Goal: Transaction & Acquisition: Purchase product/service

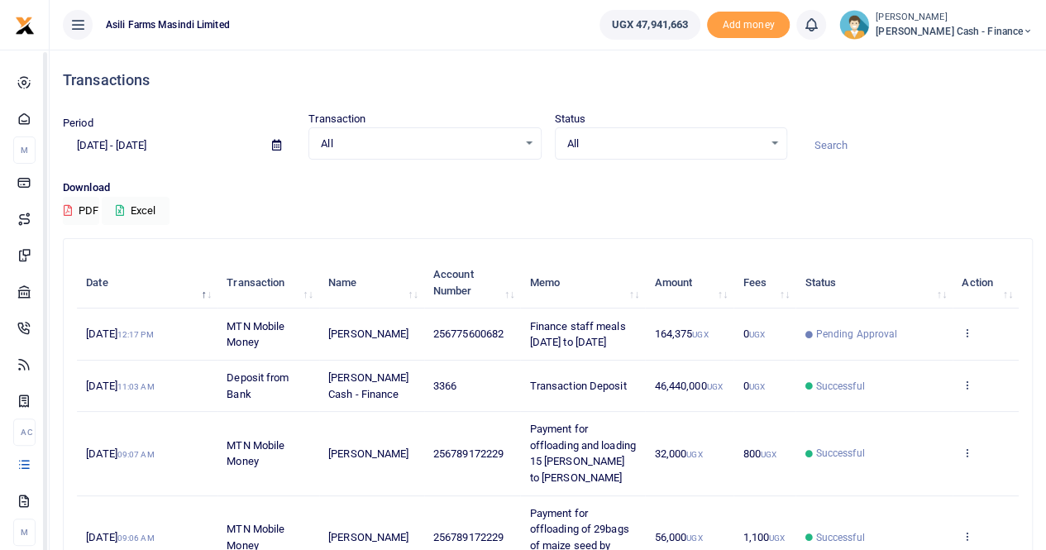
click at [954, 24] on span "Petty Cash - Finance" at bounding box center [954, 31] width 157 height 15
click at [959, 56] on link "Switch accounts" at bounding box center [914, 60] width 131 height 23
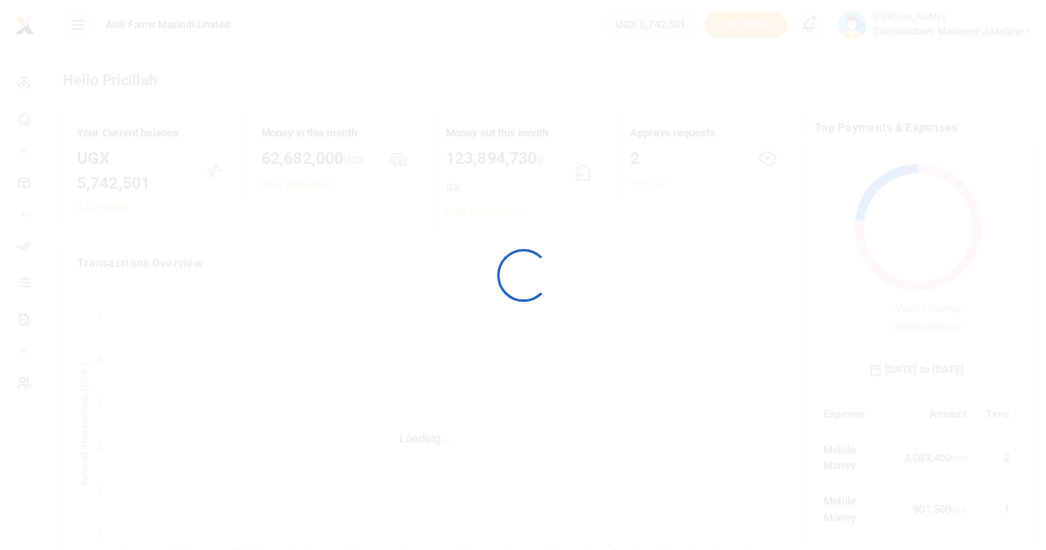
scroll to position [13, 13]
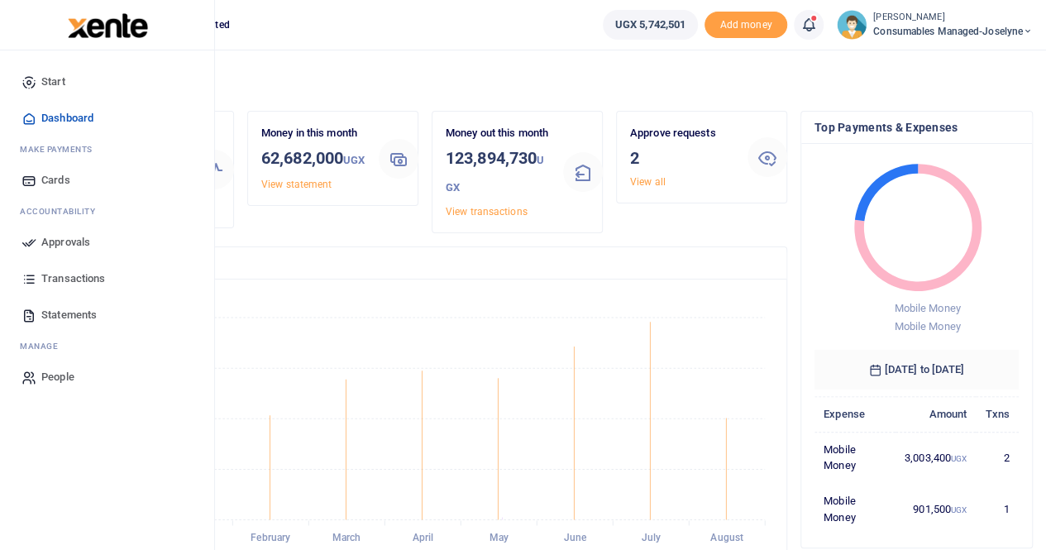
click at [53, 279] on span "Transactions" at bounding box center [73, 278] width 64 height 17
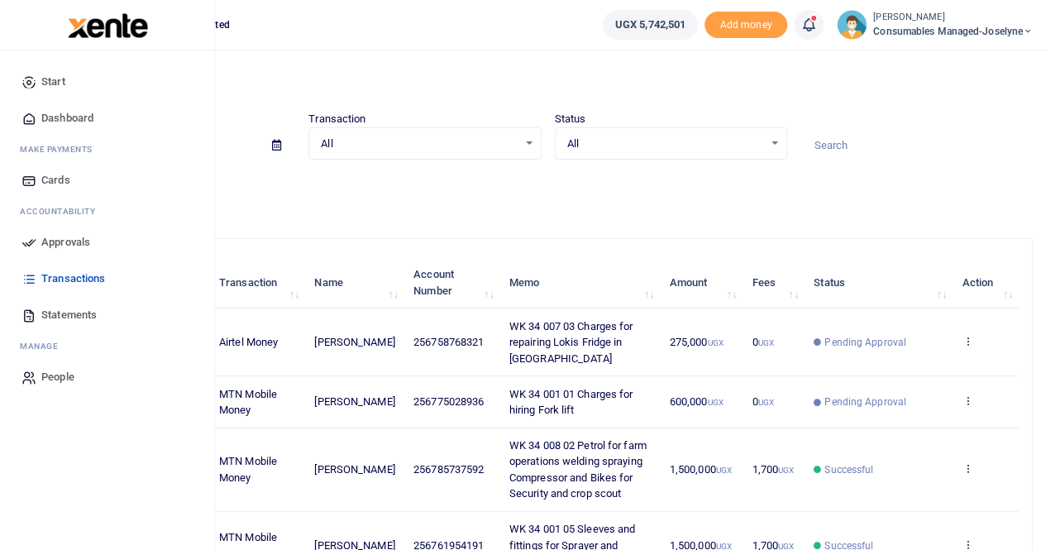
click at [56, 236] on span "Approvals" at bounding box center [65, 242] width 49 height 17
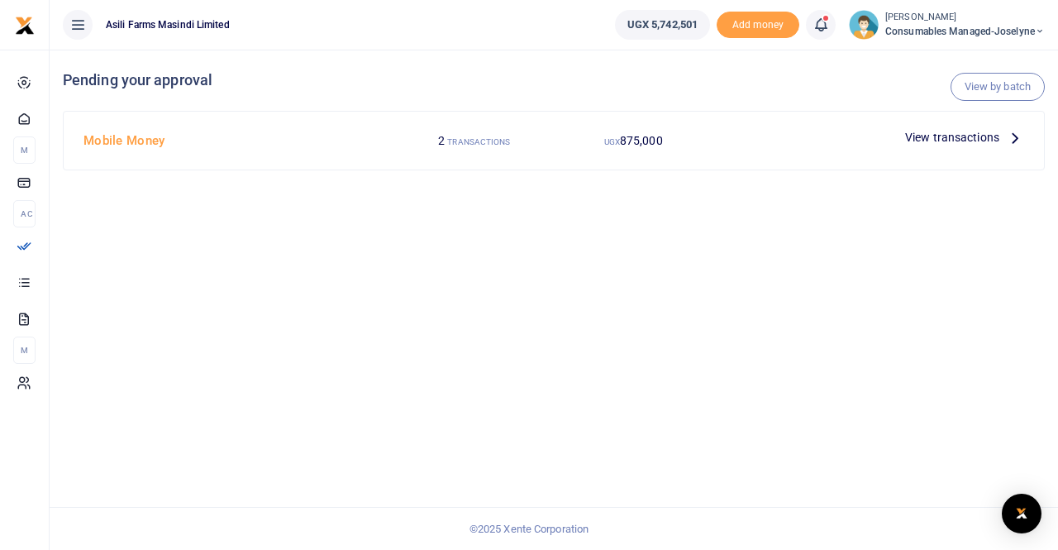
click at [1009, 133] on icon at bounding box center [1015, 137] width 18 height 18
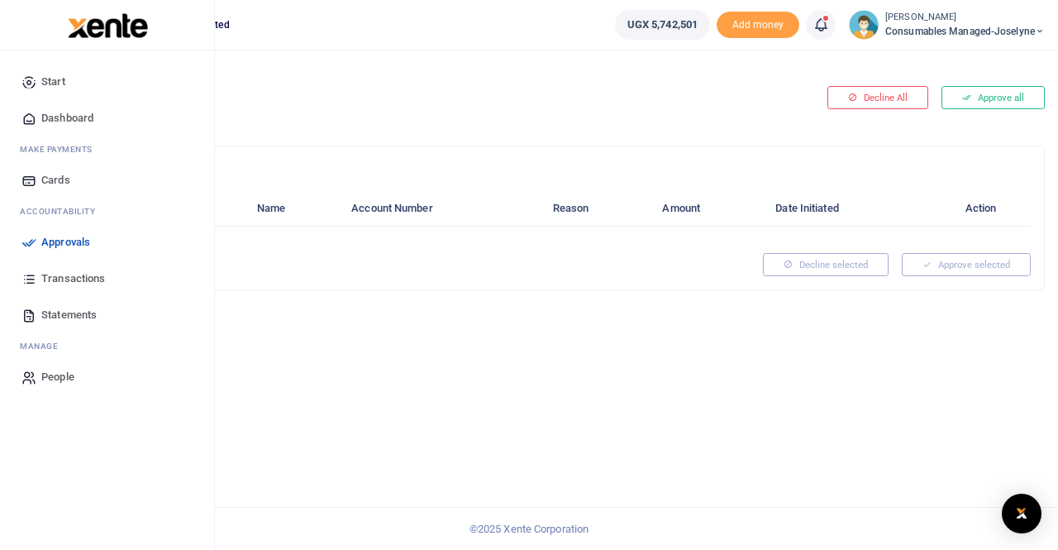
click at [62, 277] on span "Transactions" at bounding box center [73, 278] width 64 height 17
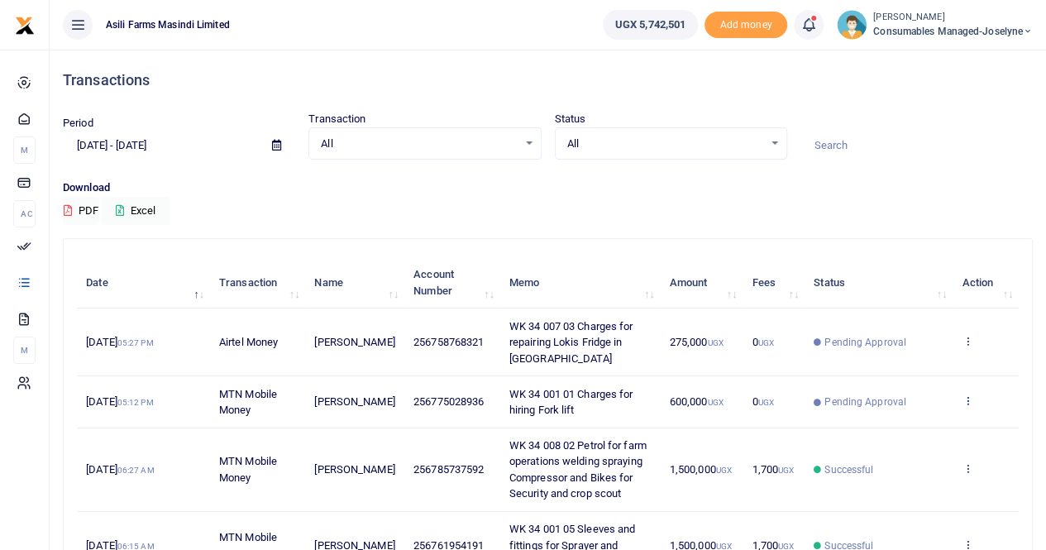
click at [967, 394] on icon at bounding box center [966, 400] width 11 height 12
click at [918, 411] on link "View details" at bounding box center [907, 412] width 131 height 23
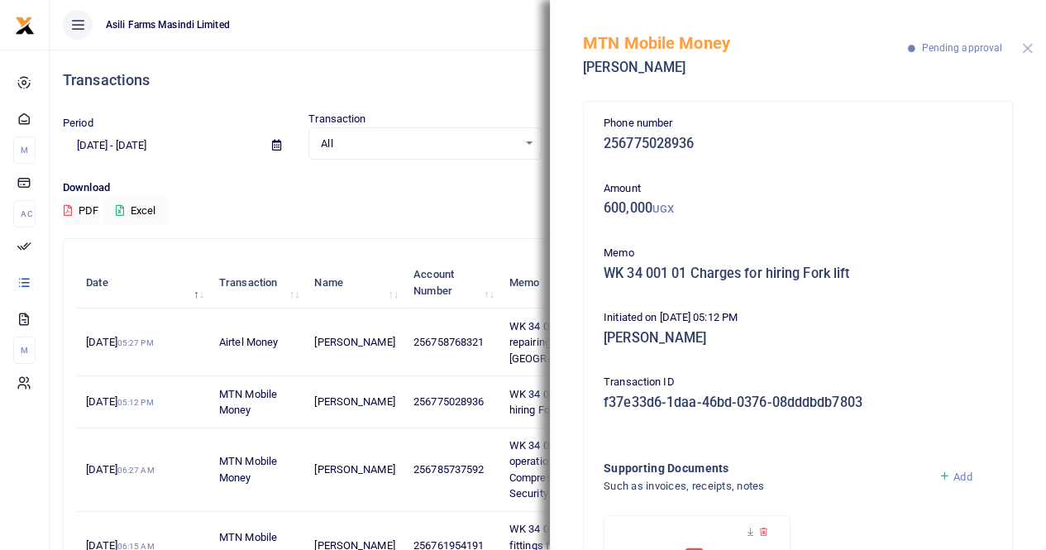
click at [1025, 44] on button "Close" at bounding box center [1027, 48] width 11 height 11
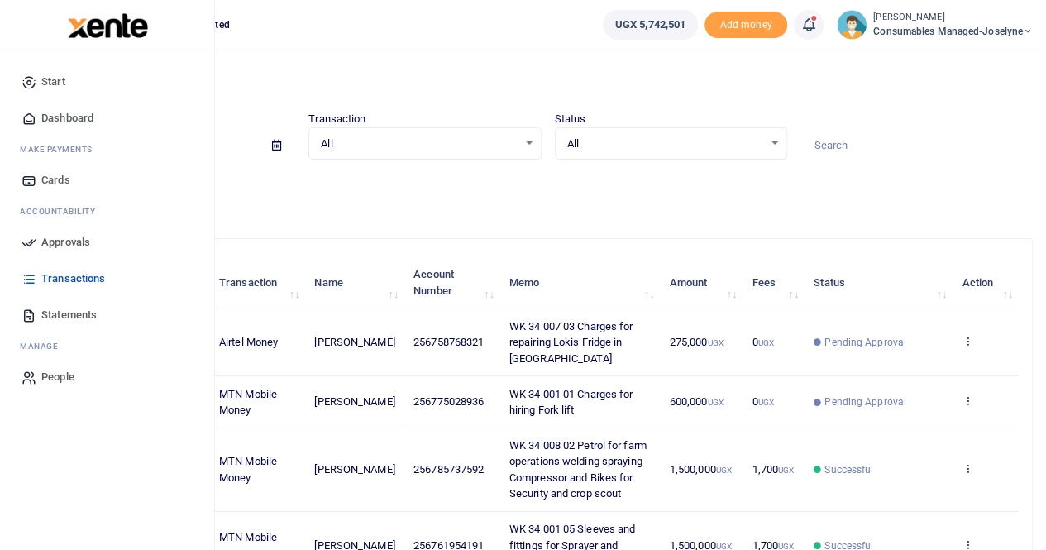
click at [74, 241] on span "Approvals" at bounding box center [65, 242] width 49 height 17
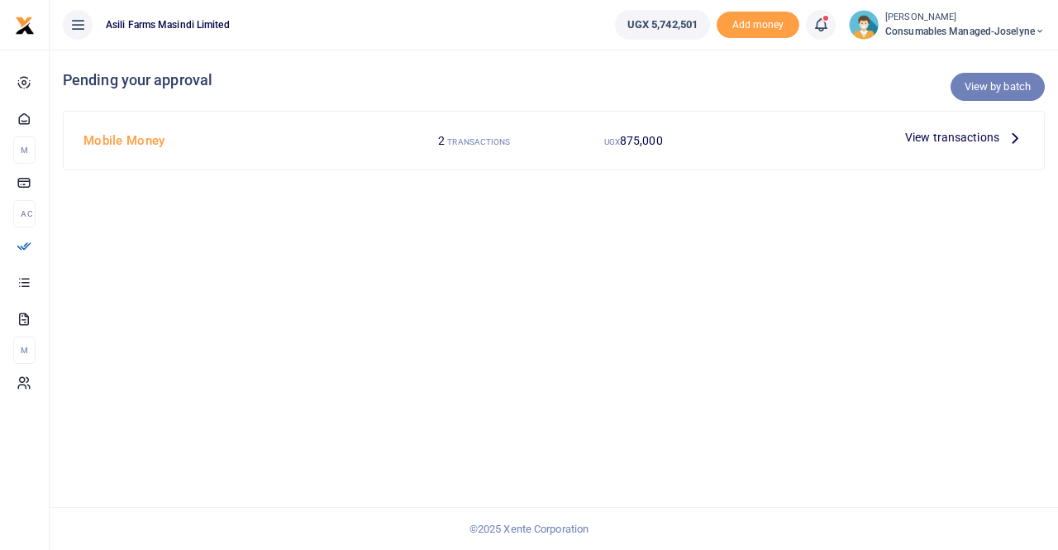
click at [985, 83] on link "View by batch" at bounding box center [998, 87] width 94 height 28
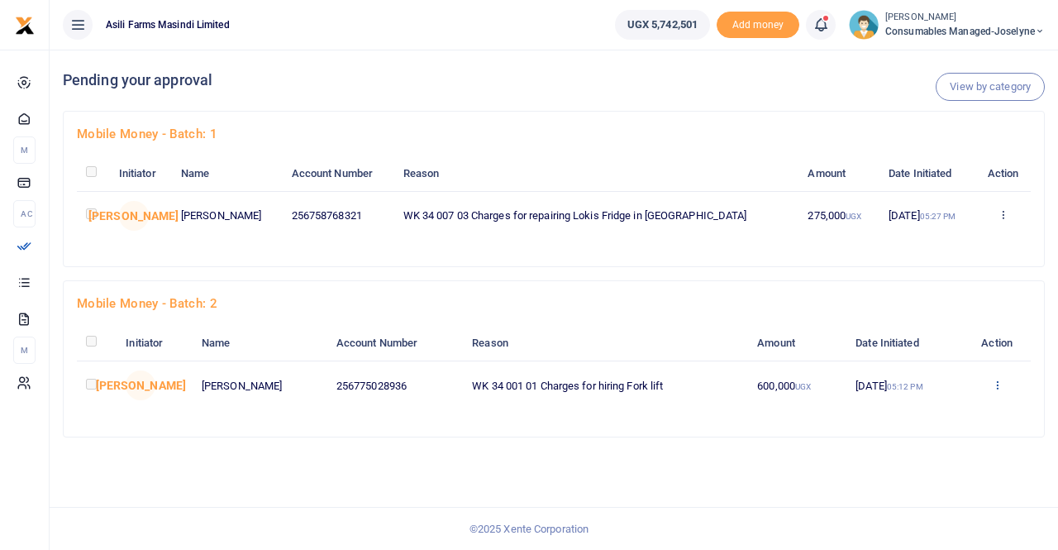
click at [998, 220] on icon at bounding box center [1003, 214] width 11 height 12
click at [923, 480] on link "Details" at bounding box center [937, 485] width 131 height 23
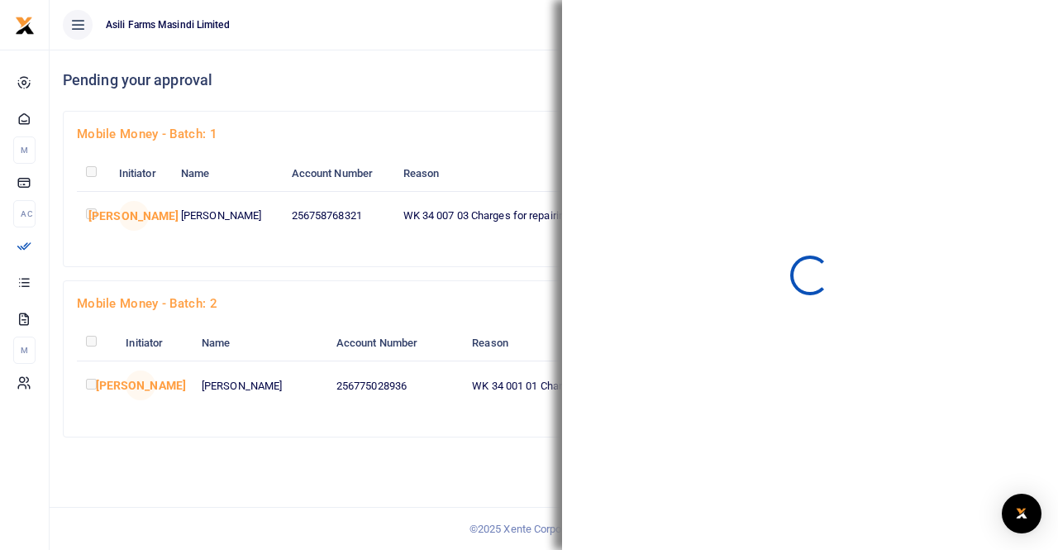
click at [468, 32] on ul "Asili Farms Masindi Limited" at bounding box center [326, 25] width 552 height 50
click at [1010, 20] on div at bounding box center [810, 275] width 496 height 550
click at [455, 52] on div "View by category Pending your approval" at bounding box center [554, 80] width 982 height 61
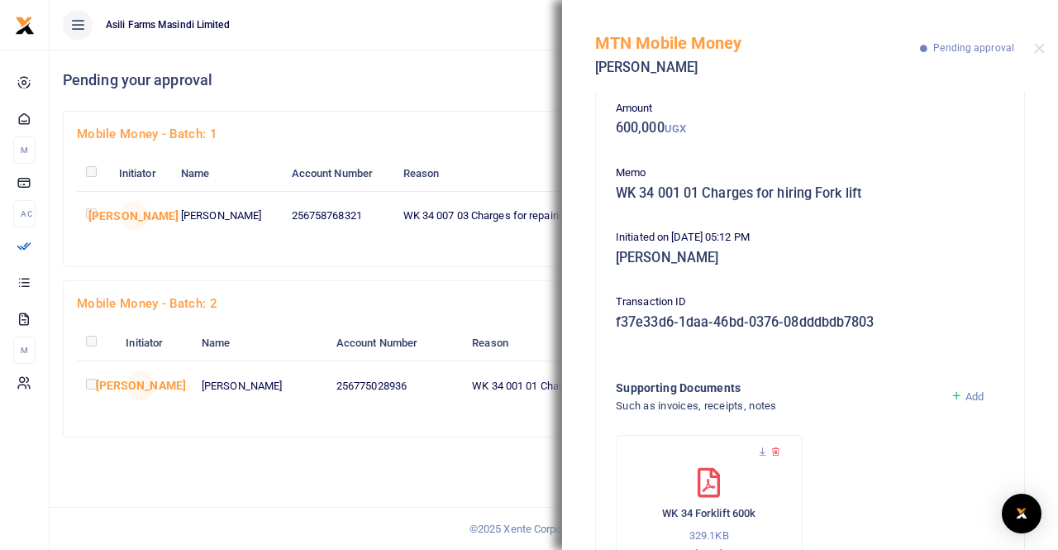
scroll to position [148, 0]
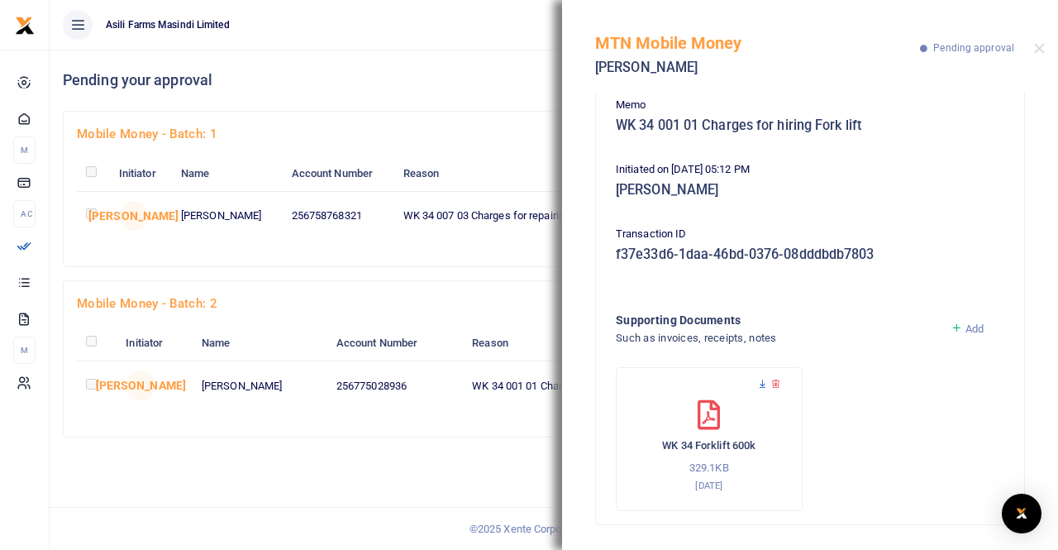
click at [761, 381] on icon at bounding box center [762, 384] width 11 height 11
click at [1037, 46] on button "Close" at bounding box center [1039, 48] width 11 height 11
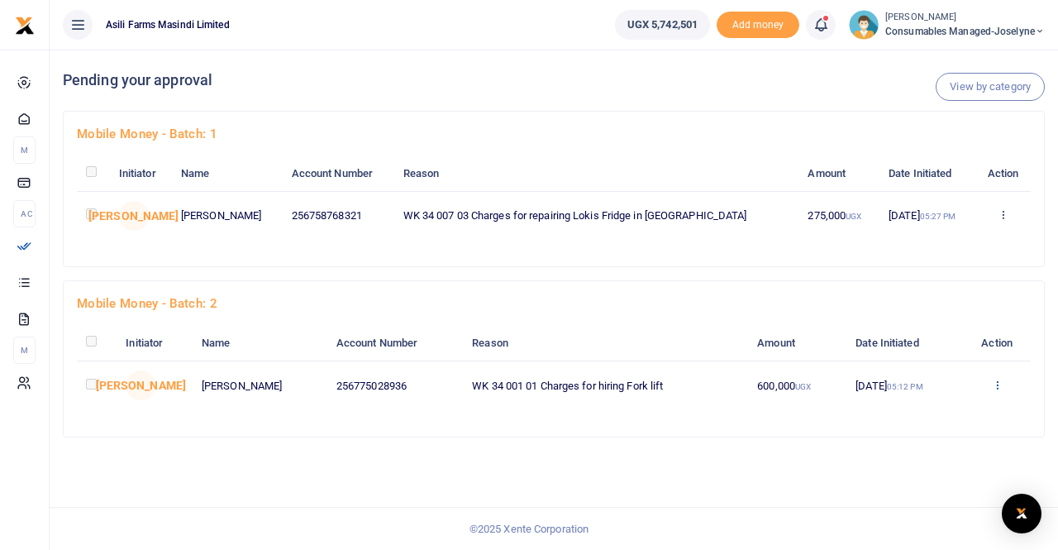
click at [999, 220] on icon at bounding box center [1003, 214] width 11 height 12
click at [944, 416] on link "Approve" at bounding box center [937, 411] width 131 height 23
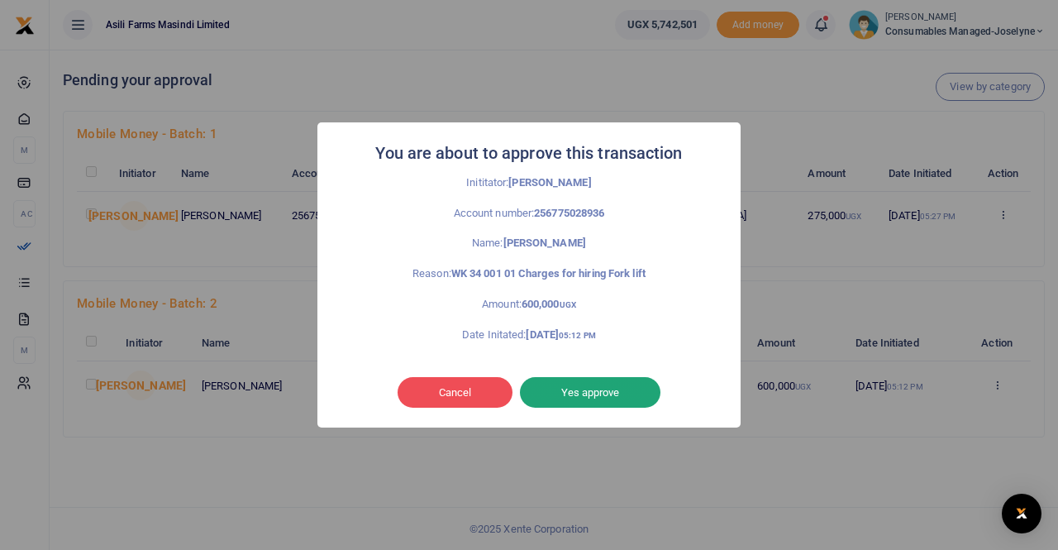
click at [604, 391] on button "Yes approve" at bounding box center [590, 392] width 141 height 31
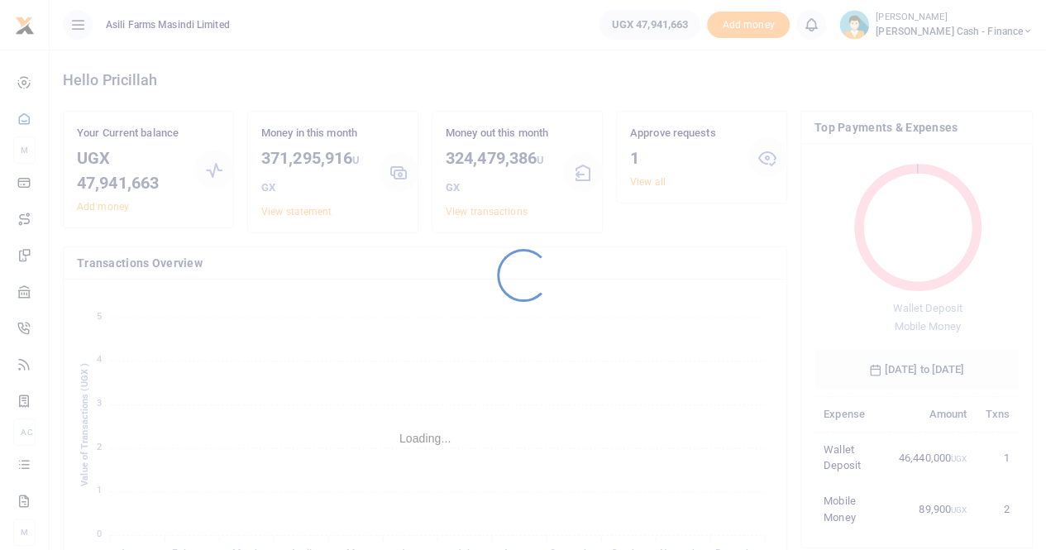
scroll to position [13, 13]
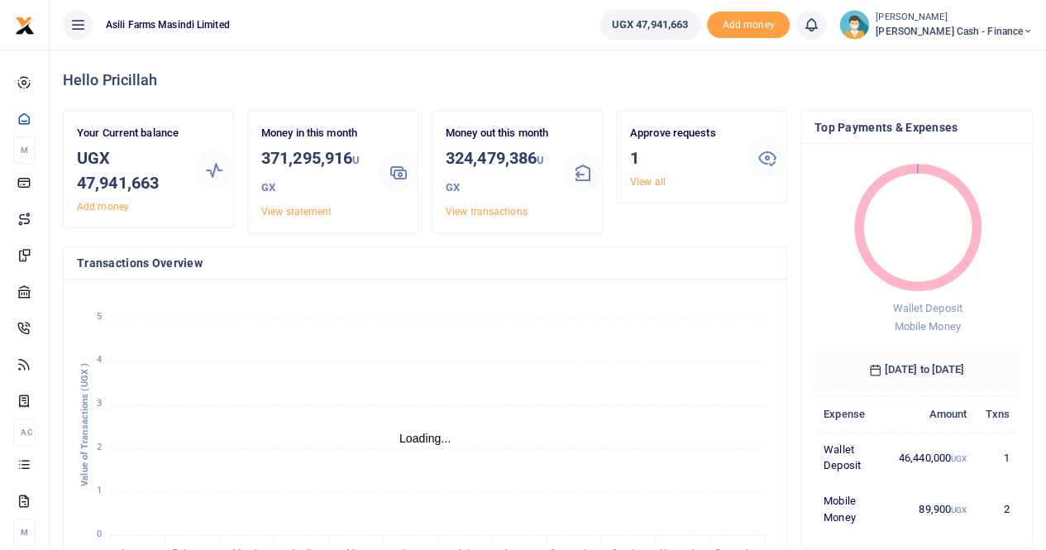
click at [960, 17] on small "[PERSON_NAME]" at bounding box center [954, 18] width 157 height 14
click at [967, 55] on link "Switch accounts" at bounding box center [914, 60] width 131 height 23
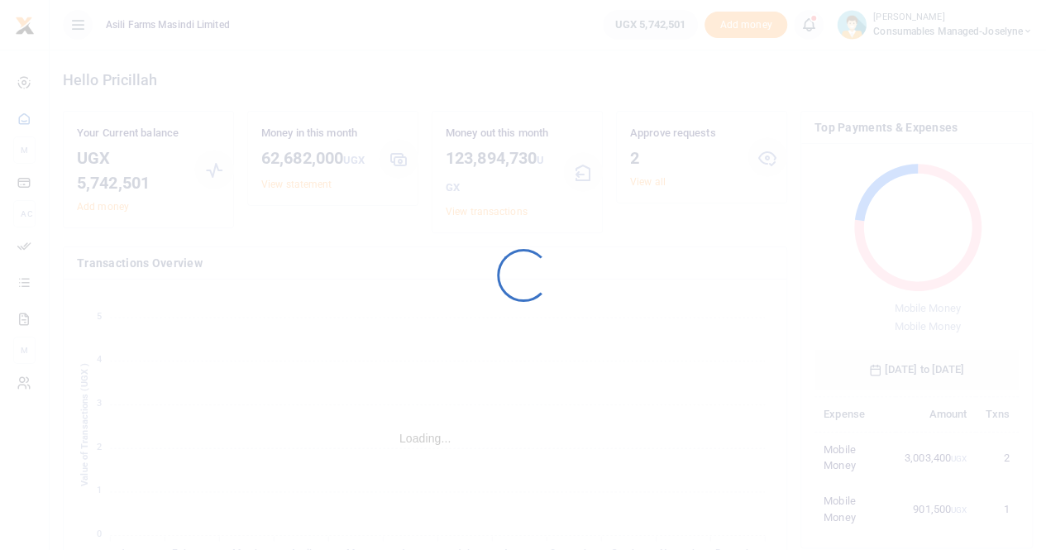
scroll to position [13, 13]
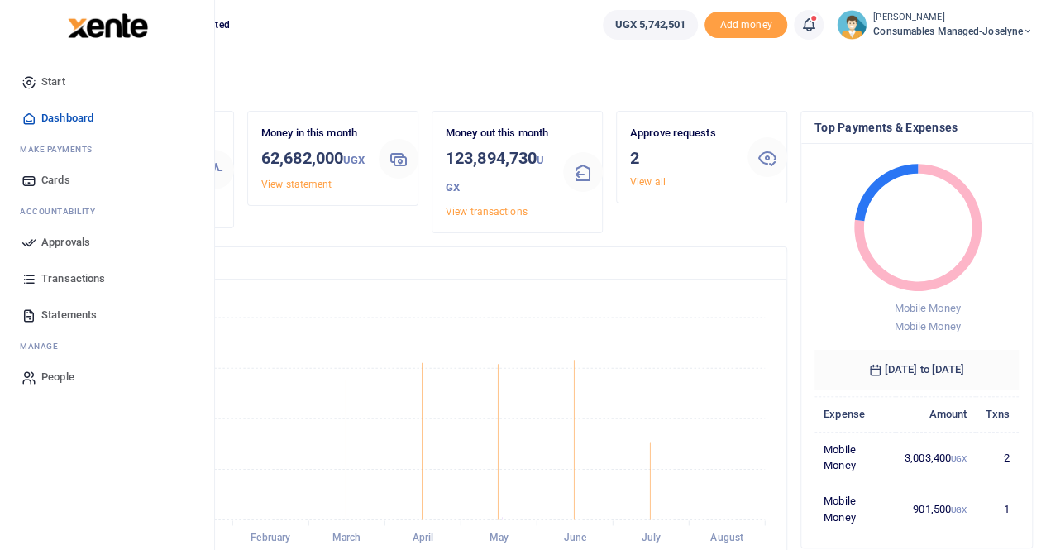
click at [80, 238] on span "Approvals" at bounding box center [65, 242] width 49 height 17
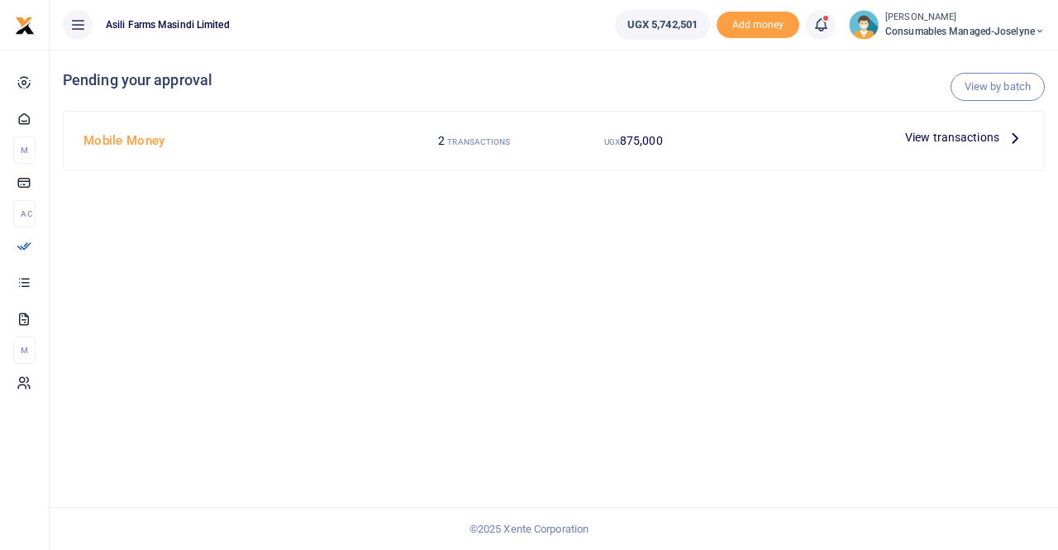
click at [957, 138] on span "View transactions" at bounding box center [952, 137] width 94 height 18
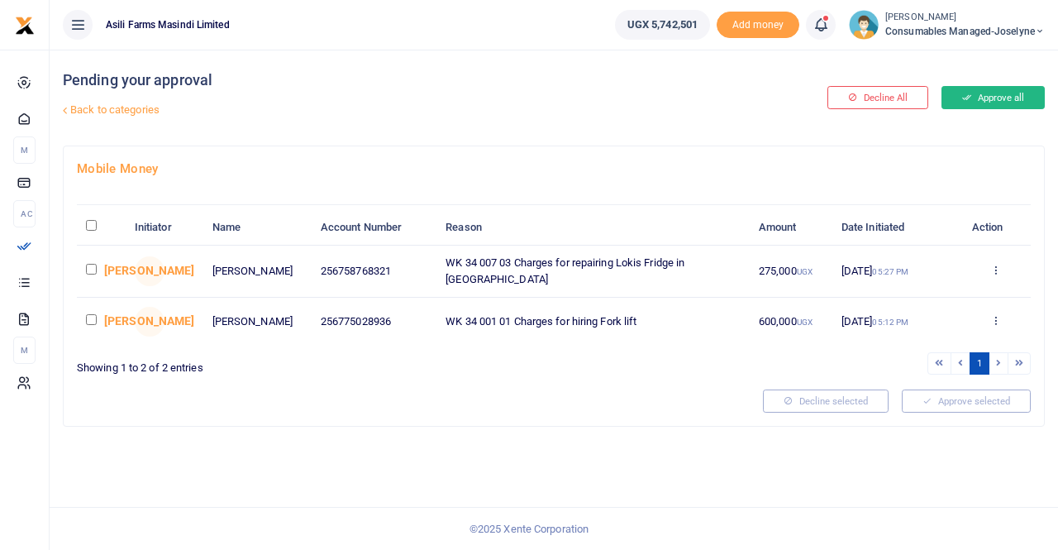
click at [980, 94] on button "Approve all" at bounding box center [993, 97] width 103 height 23
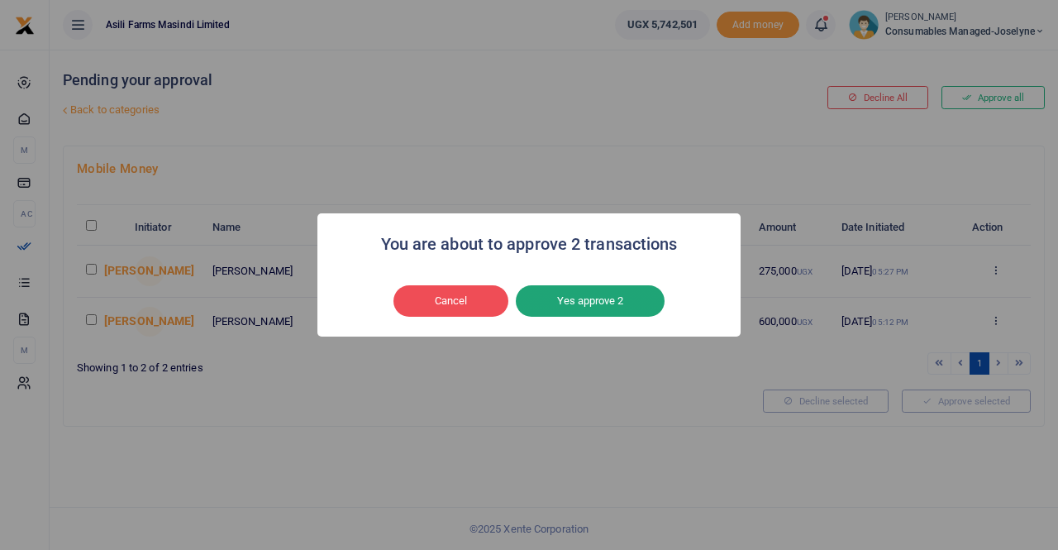
click at [628, 296] on button "Yes approve 2" at bounding box center [590, 300] width 149 height 31
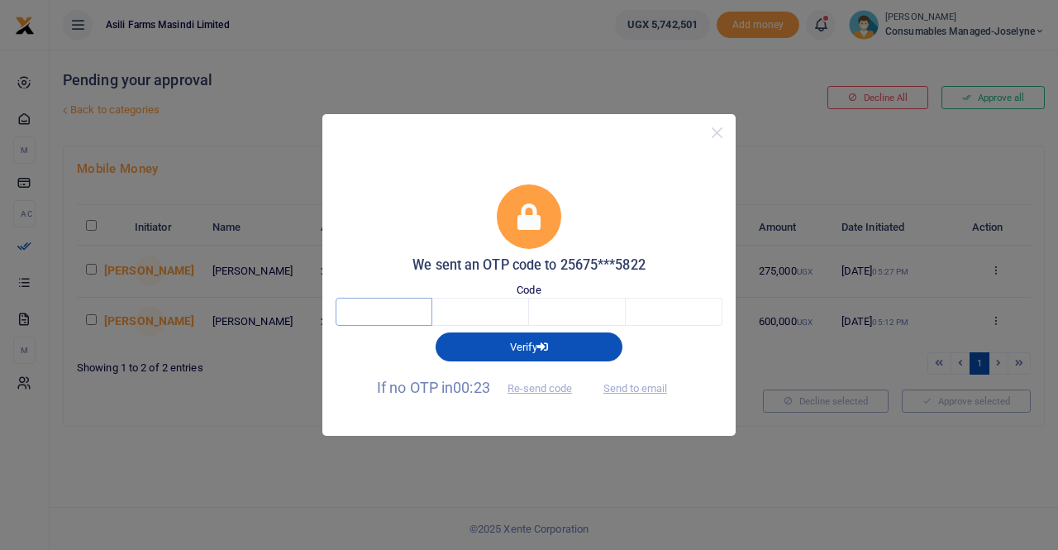
click at [371, 316] on input "text" at bounding box center [384, 312] width 97 height 28
type input "3"
type input "6"
type input "8"
type input "3"
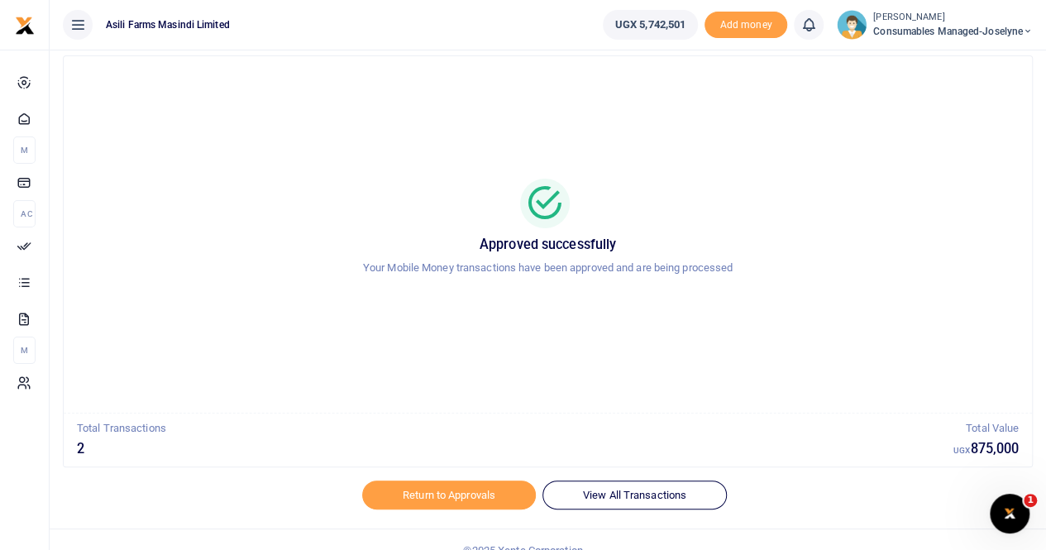
scroll to position [58, 0]
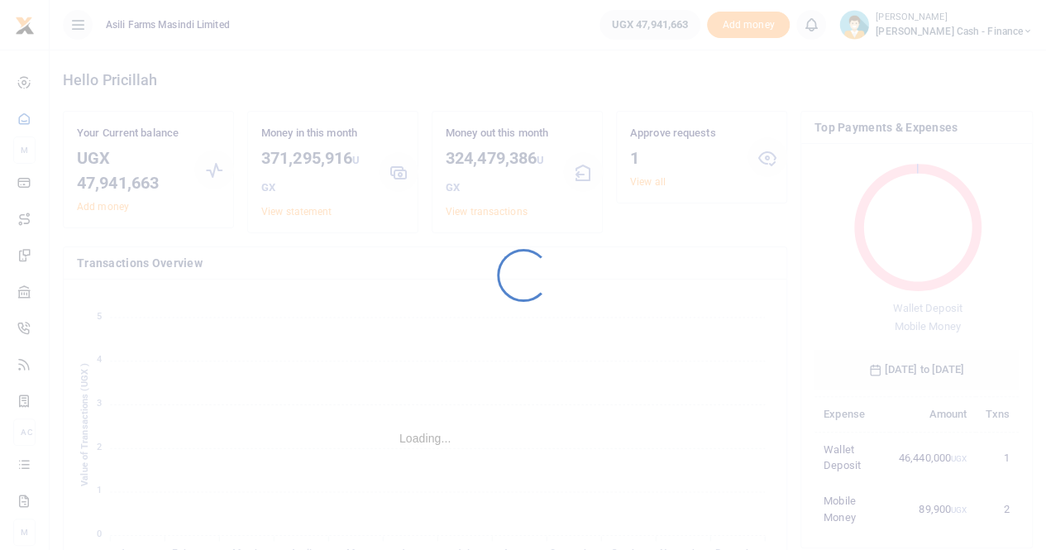
scroll to position [13, 13]
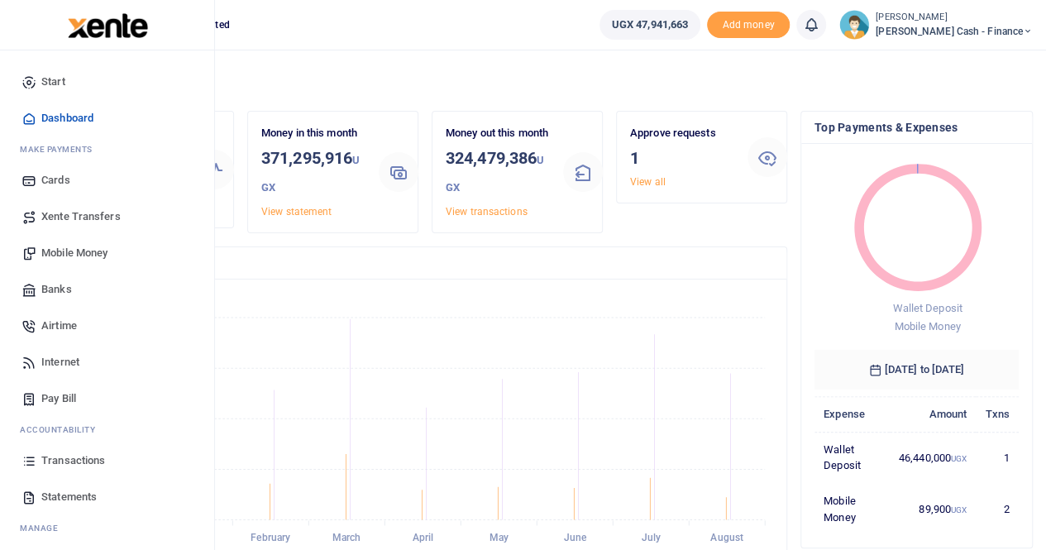
click at [98, 250] on span "Mobile Money" at bounding box center [74, 253] width 66 height 17
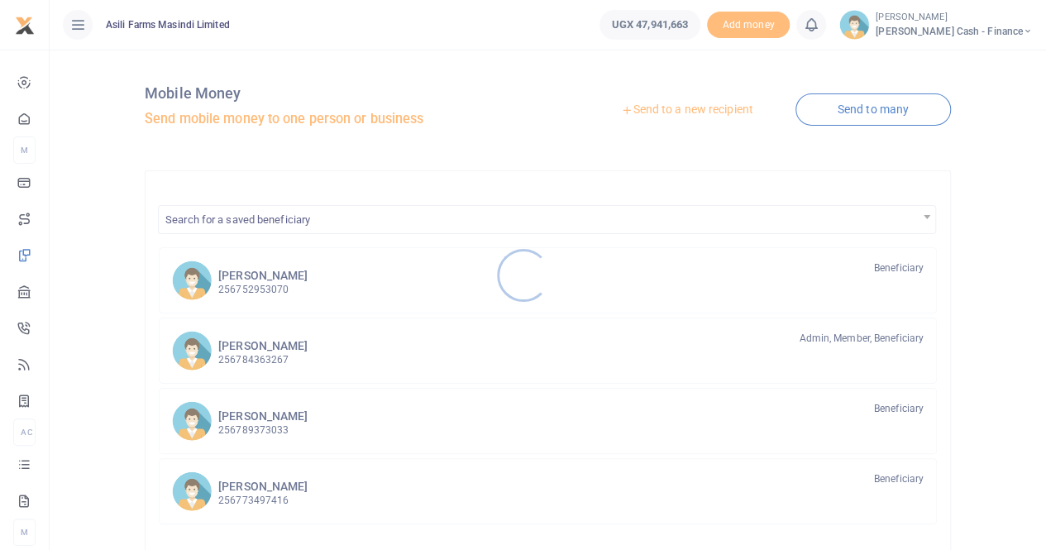
click at [649, 107] on div at bounding box center [523, 275] width 1046 height 550
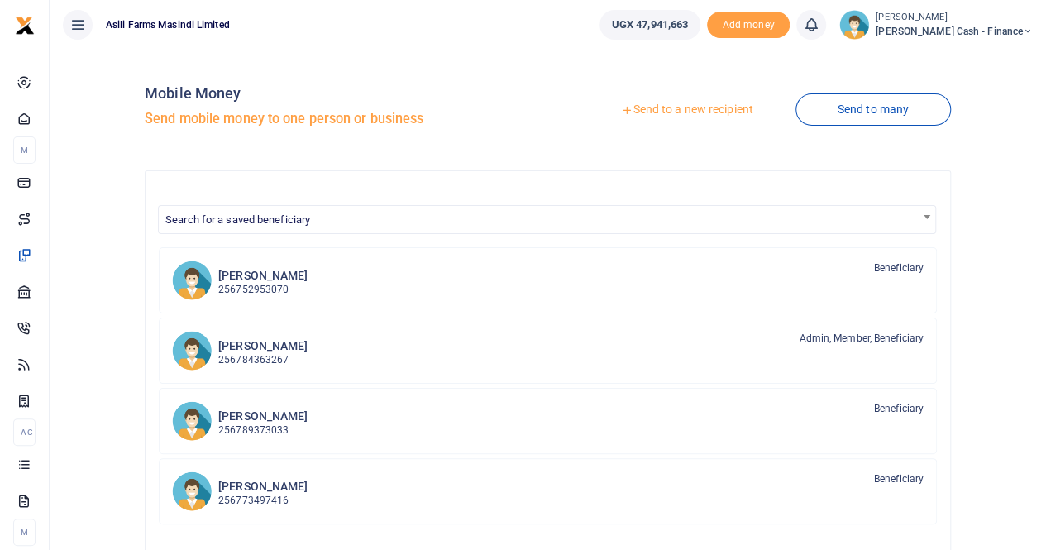
click at [650, 107] on link "Send to a new recipient" at bounding box center [687, 110] width 216 height 30
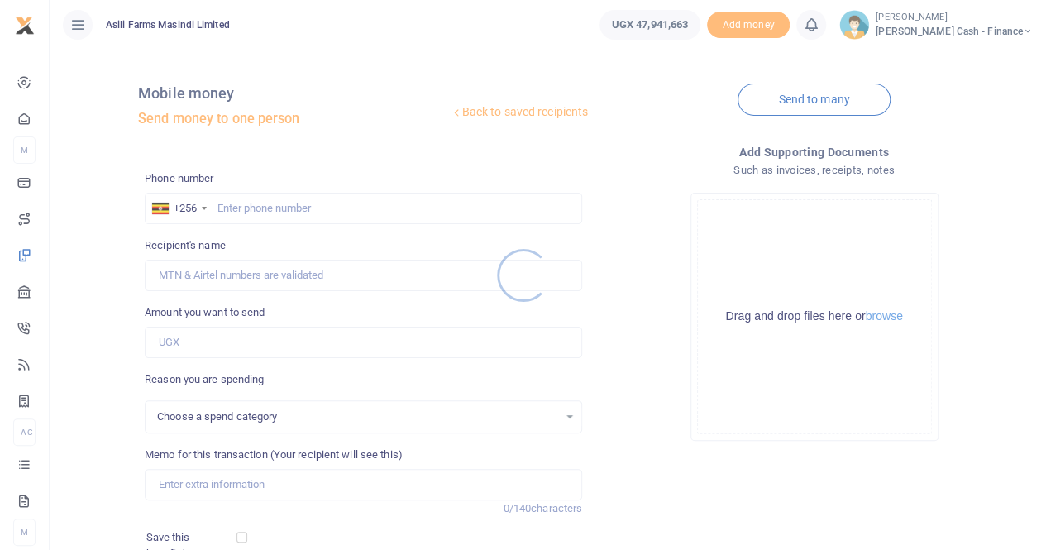
select select
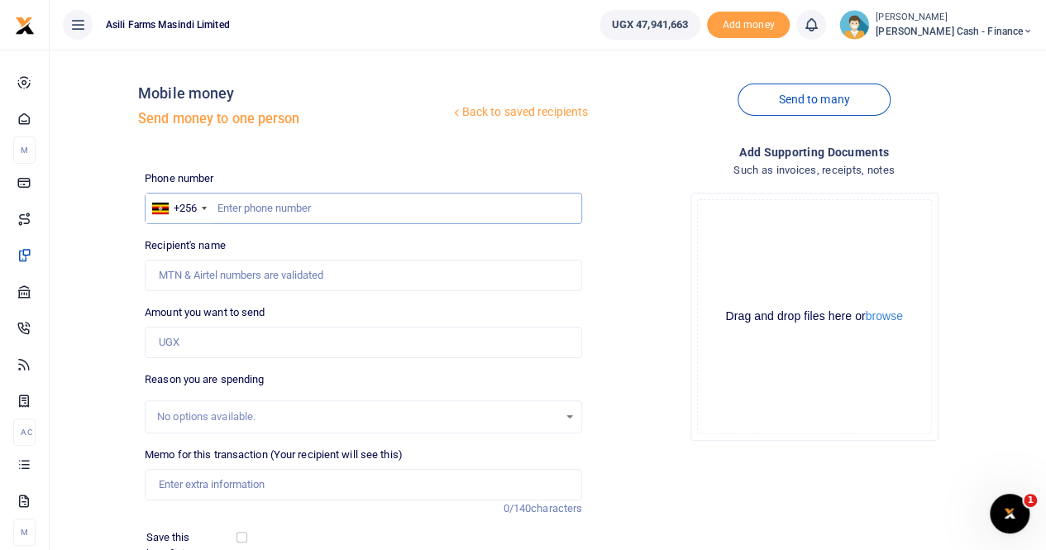
click at [261, 202] on input "text" at bounding box center [363, 208] width 437 height 31
paste input "0772555897"
type input "0772555897"
click at [284, 269] on input "Recipient's name" at bounding box center [363, 275] width 437 height 31
click at [388, 275] on input "Recipient's name" at bounding box center [363, 275] width 437 height 31
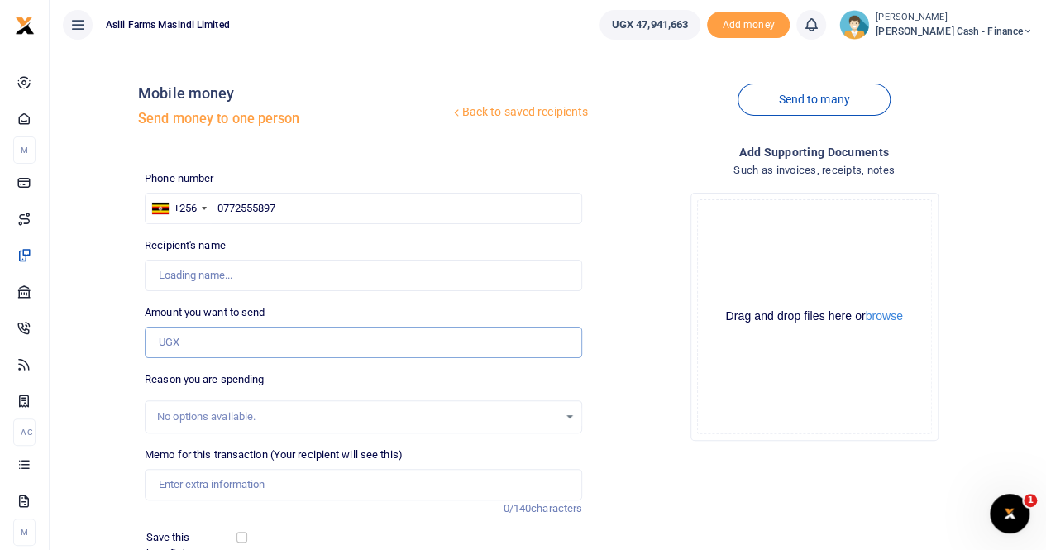
click at [478, 341] on input "Amount you want to send" at bounding box center [363, 342] width 437 height 31
click at [227, 343] on input "Amount you want to send" at bounding box center [363, 342] width 437 height 31
click at [212, 343] on input "Amount you want to send" at bounding box center [363, 342] width 437 height 31
paste input "380,000"
type input "380,000"
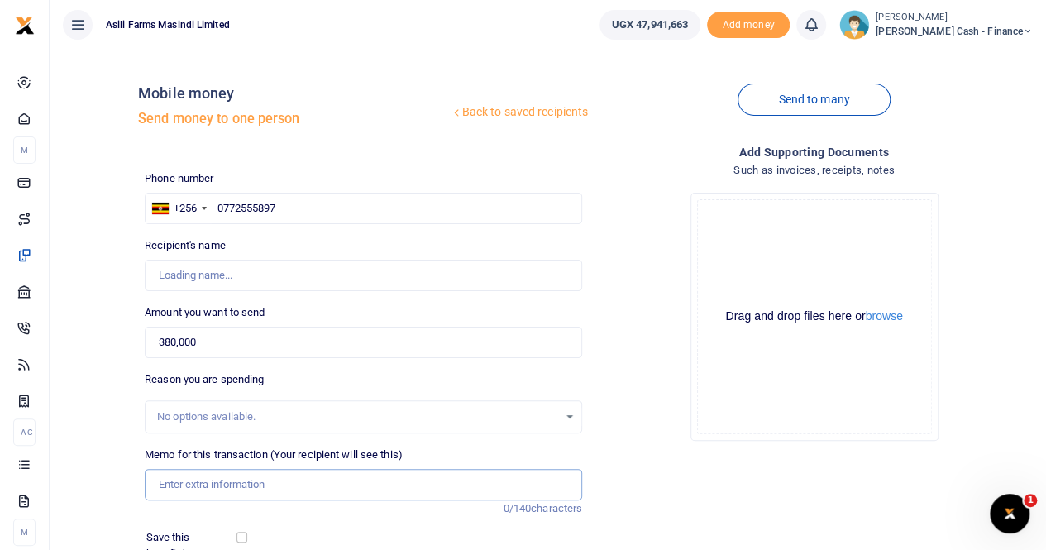
click at [193, 492] on input "Memo for this transaction (Your recipient will see this)" at bounding box center [363, 484] width 437 height 31
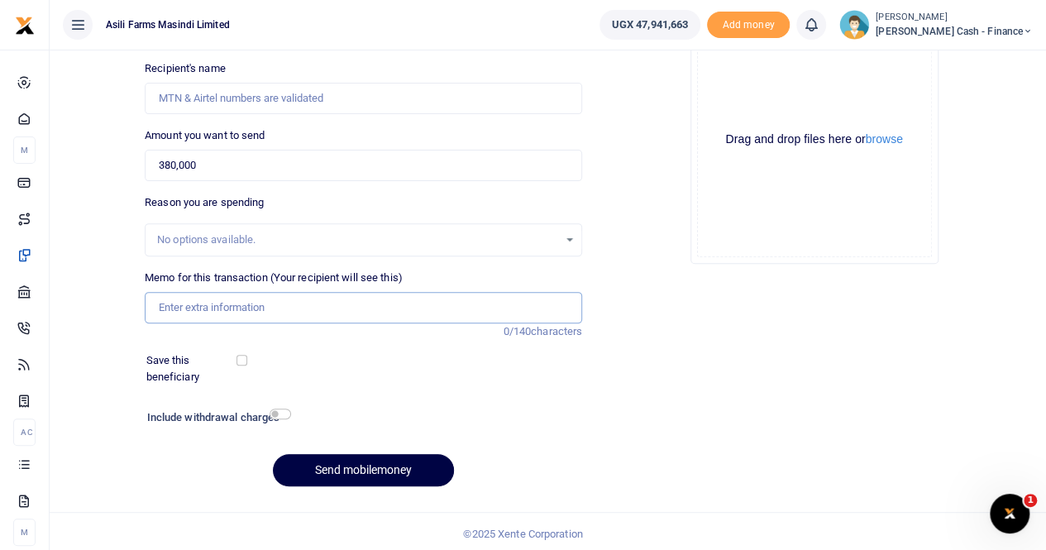
scroll to position [180, 0]
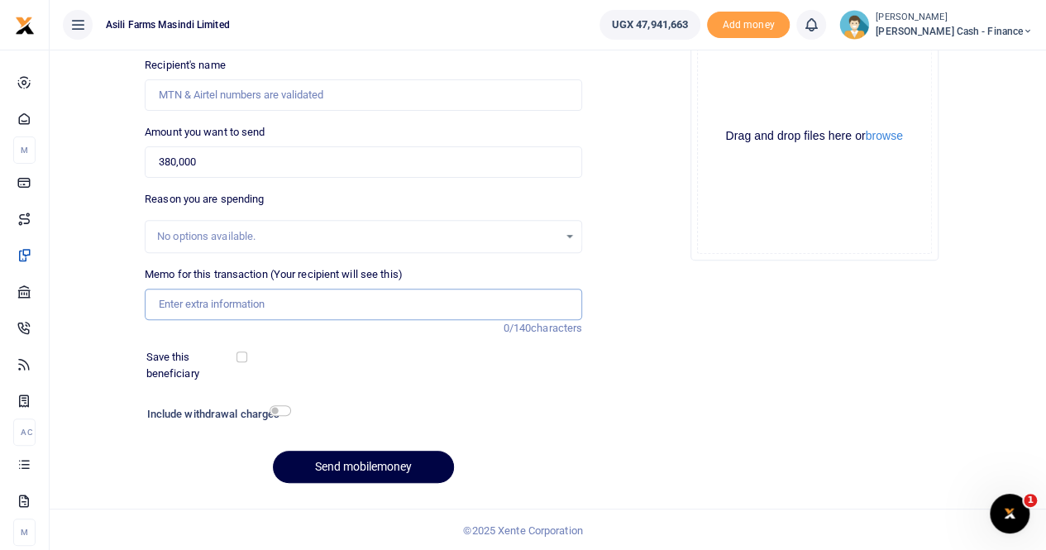
click at [181, 300] on input "Memo for this transaction (Your recipient will see this)" at bounding box center [363, 304] width 437 height 31
paste input "Facilitation for meetings between the community and CAO in Masindi"
click at [156, 305] on input "Facilitation for meetings between the community and CAO in Masindi" at bounding box center [363, 304] width 437 height 31
click at [223, 303] on input "Payment for Facilitation for meetings between the community and CAO in Masindi" at bounding box center [363, 304] width 437 height 31
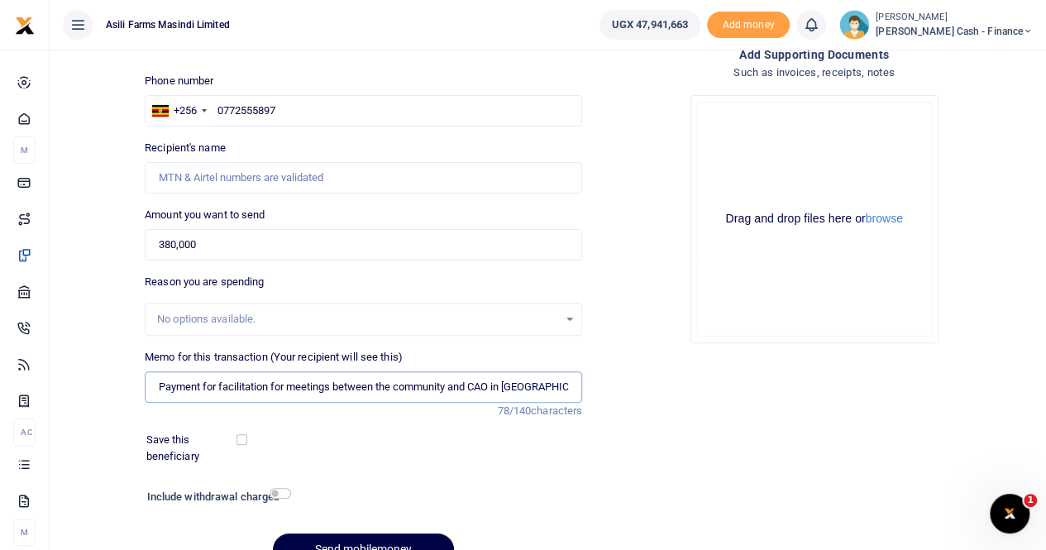
scroll to position [15, 0]
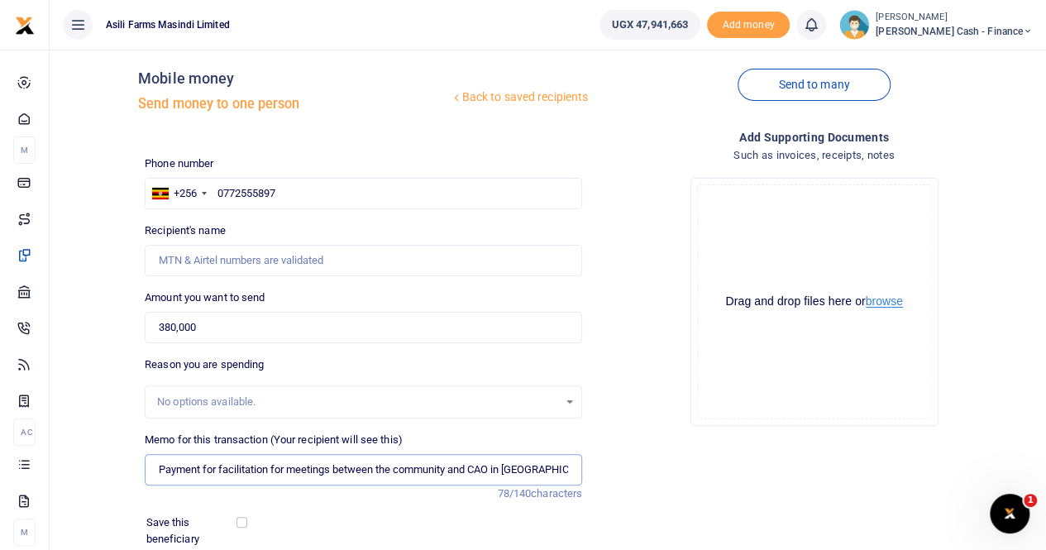
type input "Payment for facilitation for meetings between the community and CAO in Masindi"
click at [881, 303] on button "browse" at bounding box center [884, 301] width 37 height 12
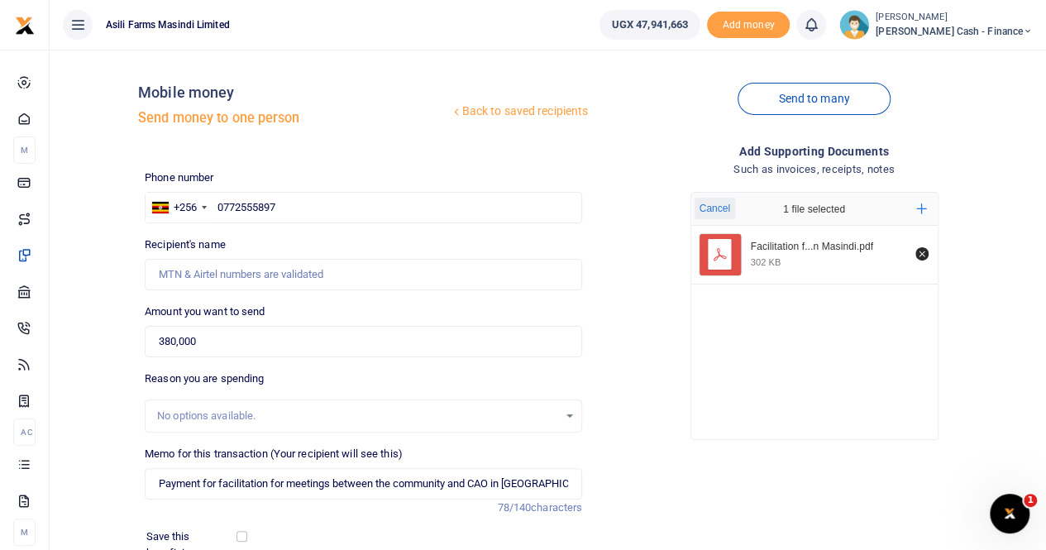
scroll to position [0, 0]
click at [208, 269] on input "Recipient's name" at bounding box center [363, 275] width 437 height 31
click at [208, 271] on input "Recipient's name" at bounding box center [363, 275] width 437 height 31
click at [234, 270] on input "Recipient's name" at bounding box center [363, 275] width 437 height 31
click at [301, 205] on input "0772555897" at bounding box center [363, 208] width 437 height 31
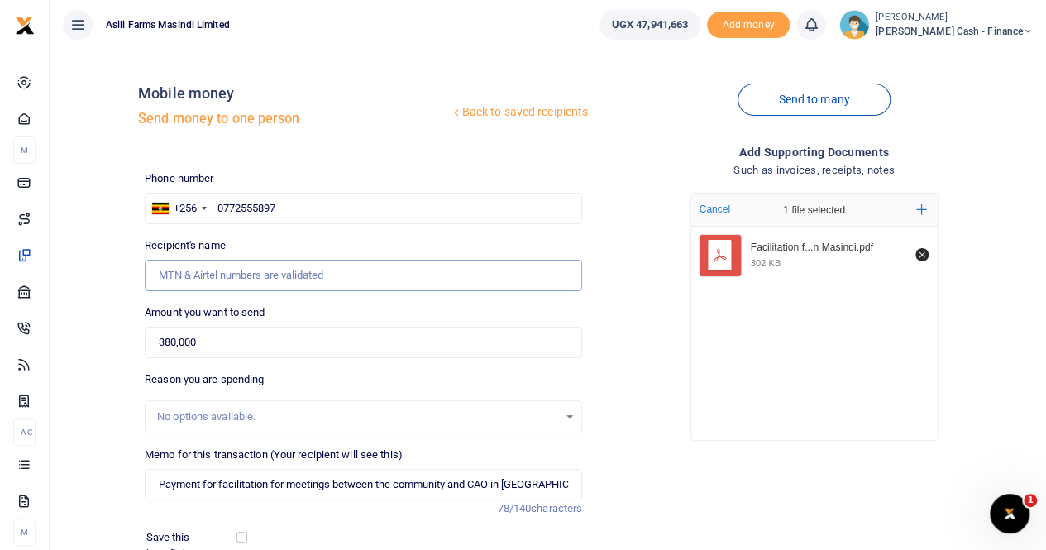
click at [250, 274] on input "Recipient's name" at bounding box center [363, 275] width 437 height 31
click at [298, 270] on input "Recipient's name" at bounding box center [363, 275] width 437 height 31
click at [418, 275] on input "Recipient's name" at bounding box center [363, 275] width 437 height 31
click at [375, 209] on input "0772555897" at bounding box center [363, 208] width 437 height 31
click at [283, 274] on input "Recipient's name" at bounding box center [363, 275] width 437 height 31
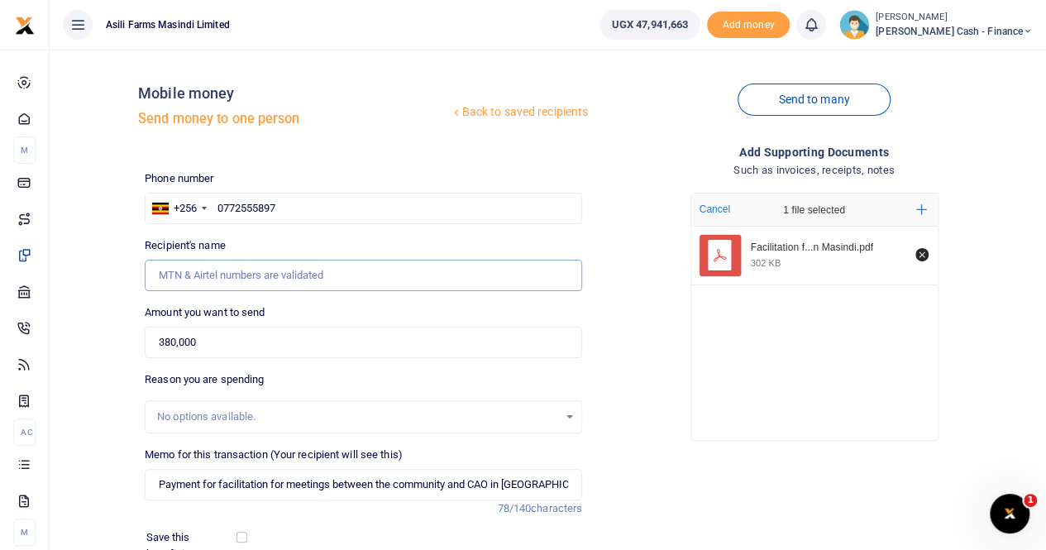
click at [465, 270] on input "Recipient's name" at bounding box center [363, 275] width 437 height 31
click at [417, 345] on input "380,000" at bounding box center [363, 342] width 437 height 31
click at [284, 274] on input "Recipient's name" at bounding box center [363, 275] width 437 height 31
click at [423, 273] on input "Recipient's name" at bounding box center [363, 275] width 437 height 31
click at [310, 204] on input "0772555897" at bounding box center [363, 208] width 437 height 31
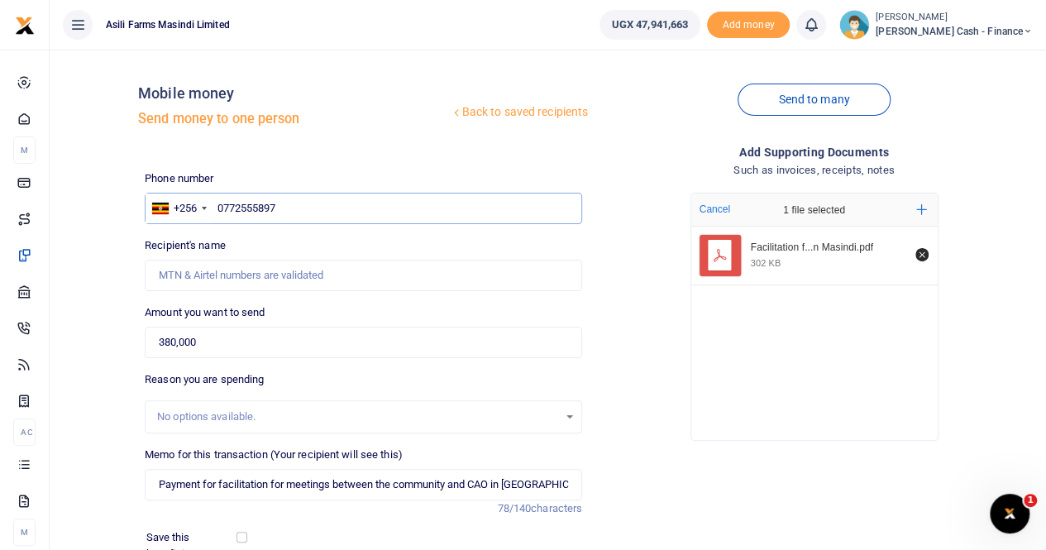
click at [217, 208] on input "0772555897" at bounding box center [363, 208] width 437 height 31
click at [304, 277] on input "Recipient's name" at bounding box center [363, 275] width 437 height 31
type input "[PERSON_NAME]"
click at [392, 276] on input "Found" at bounding box center [363, 275] width 437 height 31
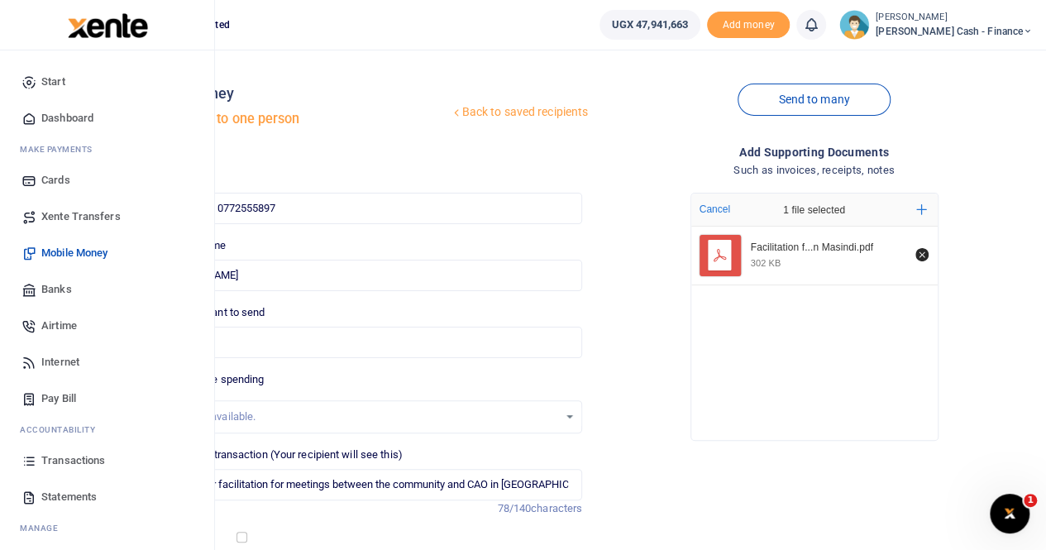
click at [88, 460] on span "Transactions" at bounding box center [73, 460] width 64 height 17
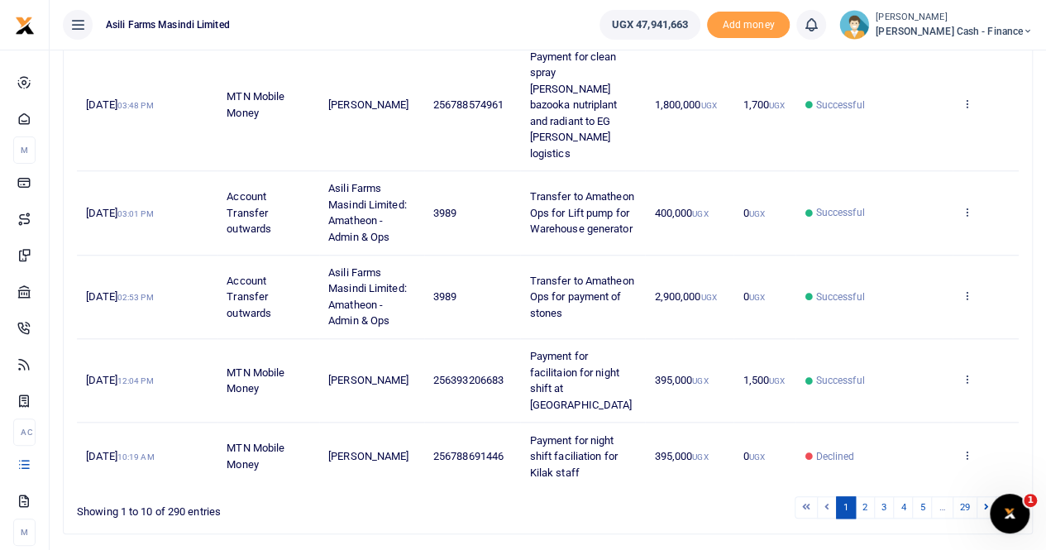
scroll to position [625, 0]
click at [866, 495] on link "2" at bounding box center [865, 506] width 20 height 22
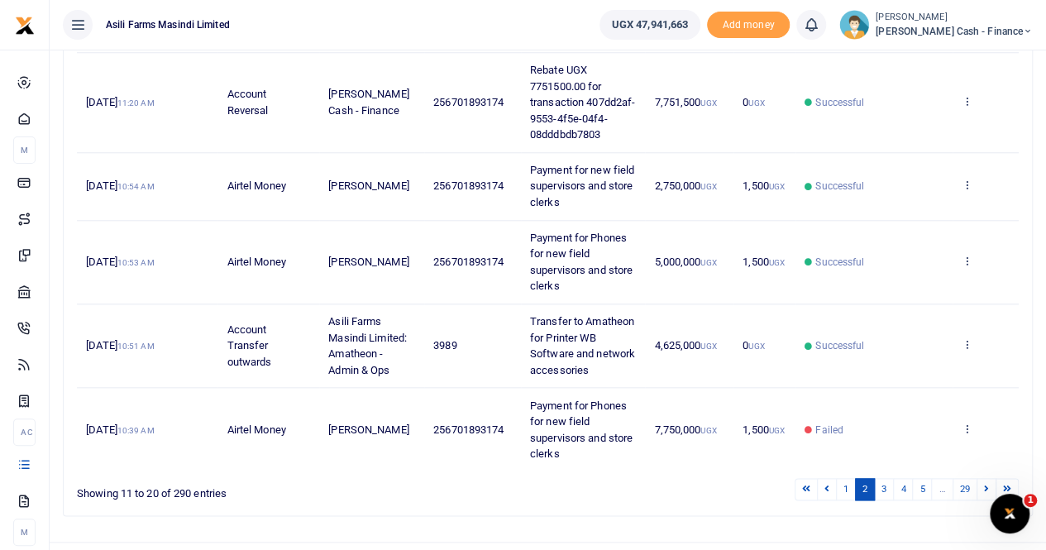
scroll to position [770, 0]
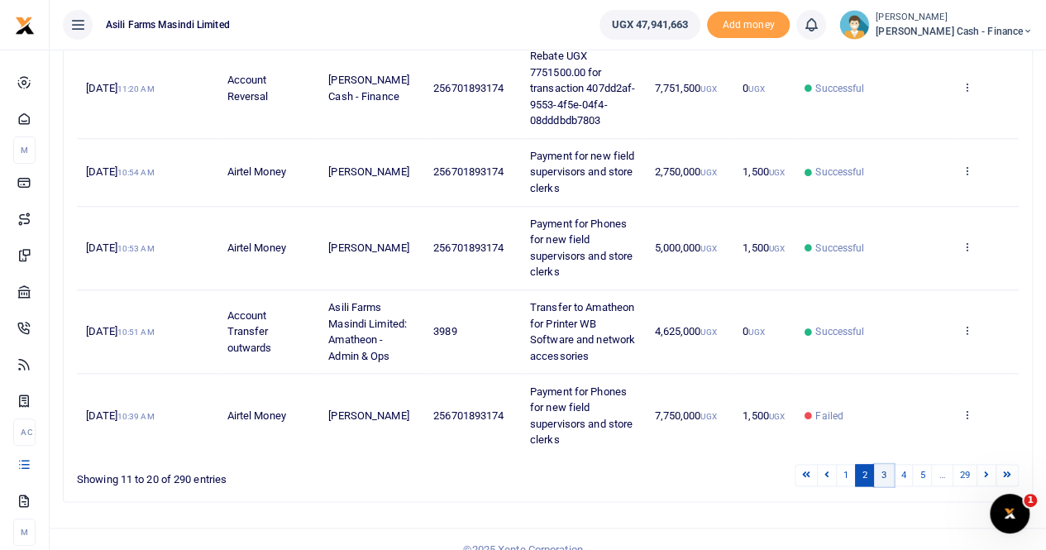
click at [884, 464] on link "3" at bounding box center [884, 475] width 20 height 22
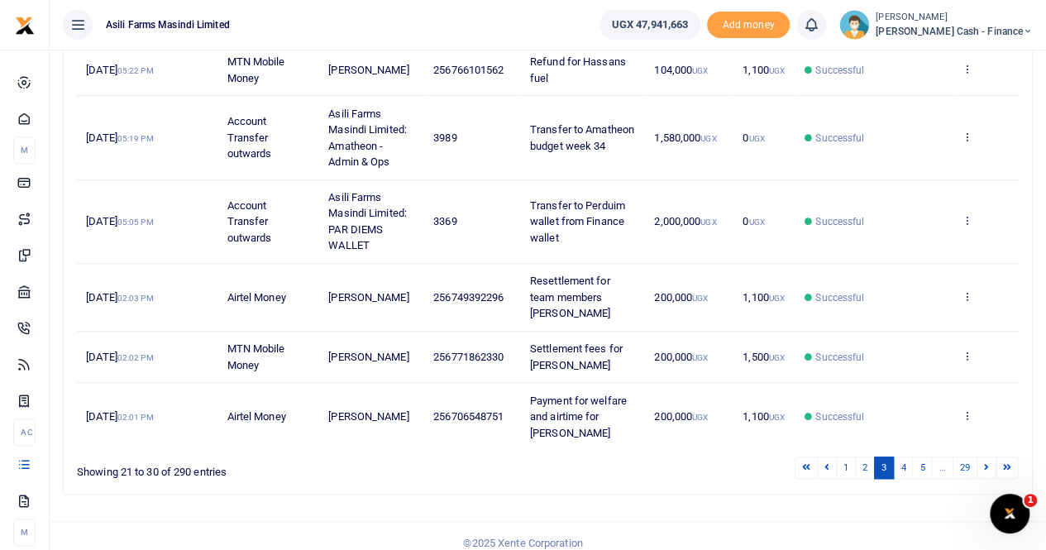
scroll to position [527, 0]
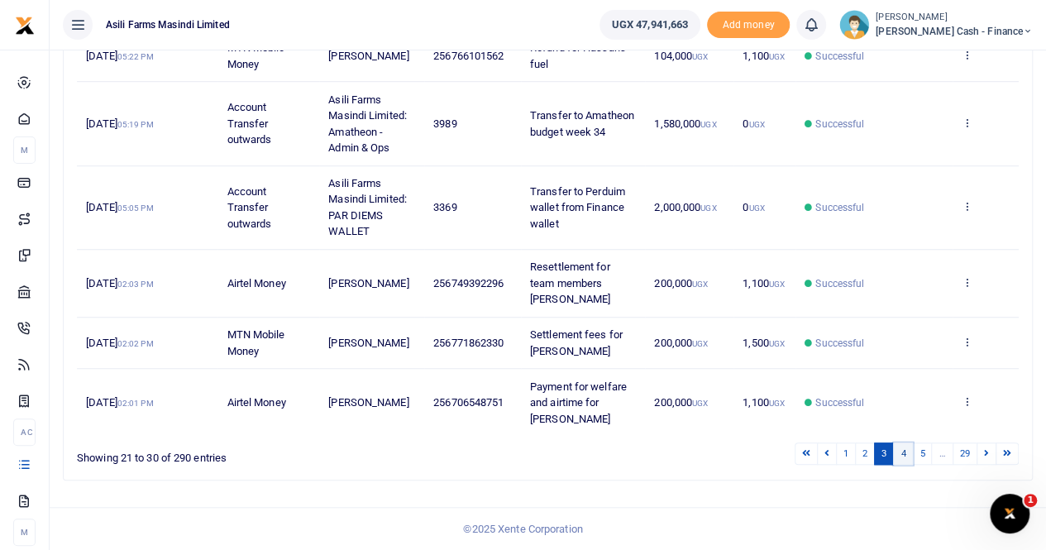
click at [901, 455] on link "4" at bounding box center [903, 453] width 20 height 22
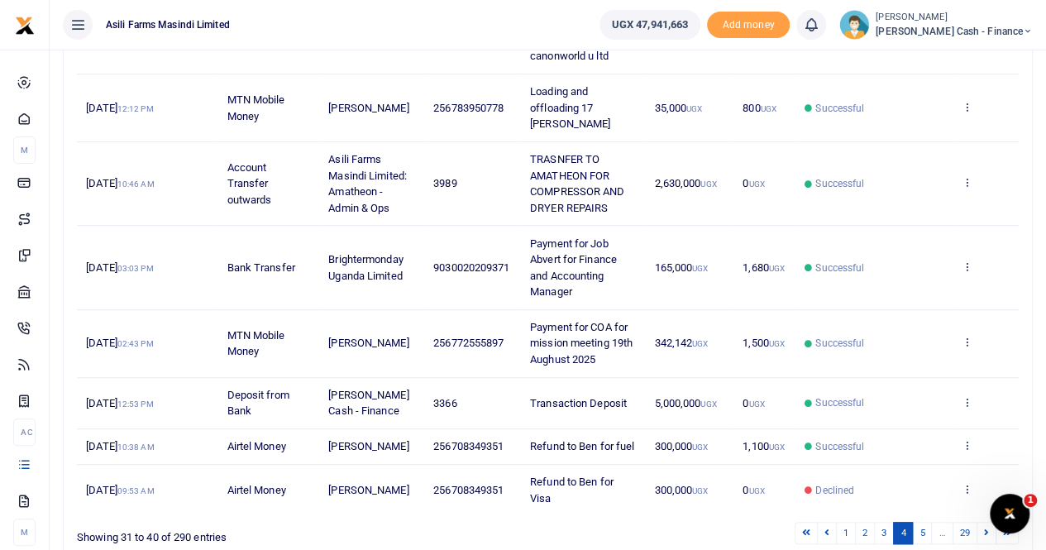
scroll to position [512, 0]
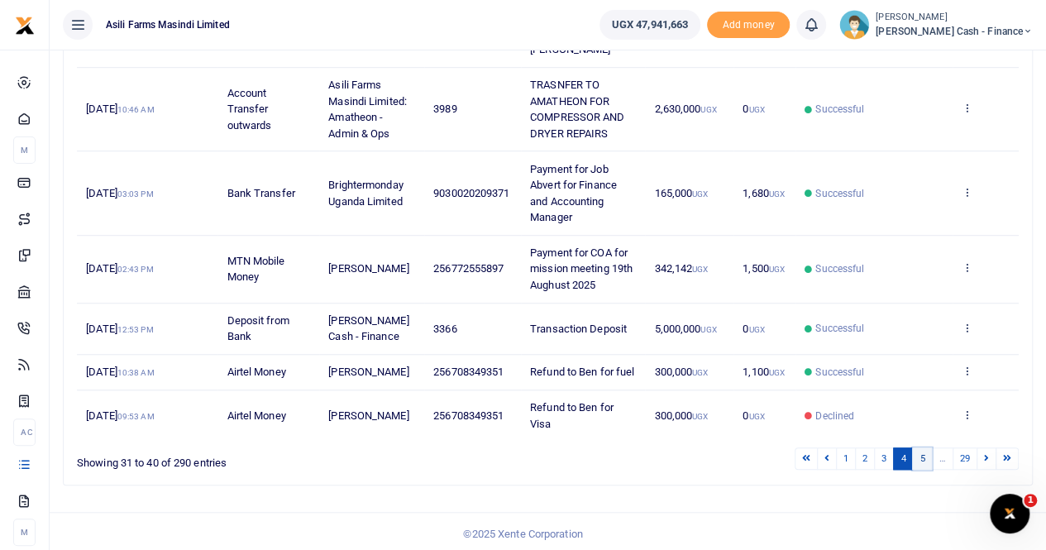
click at [923, 456] on link "5" at bounding box center [922, 458] width 20 height 22
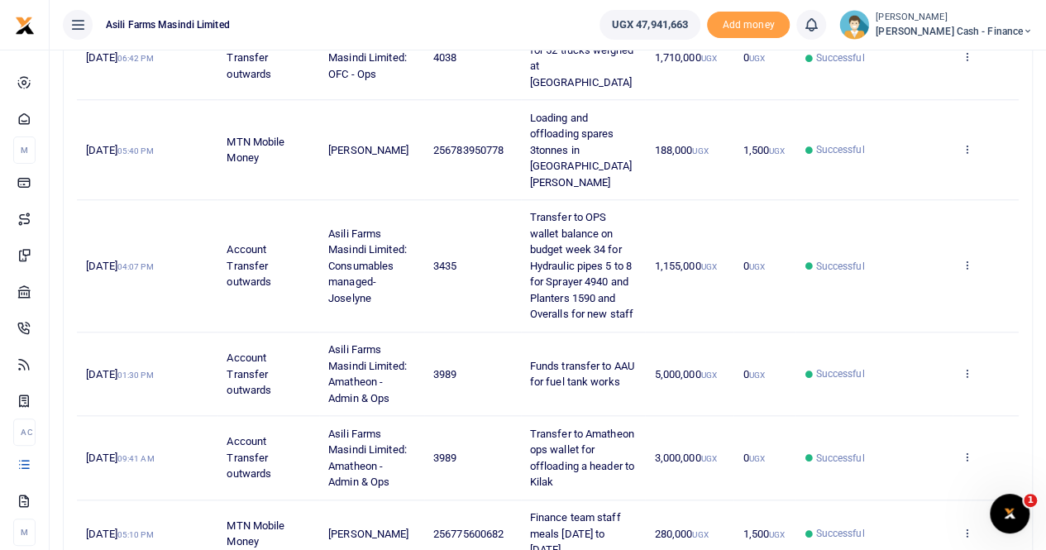
scroll to position [661, 0]
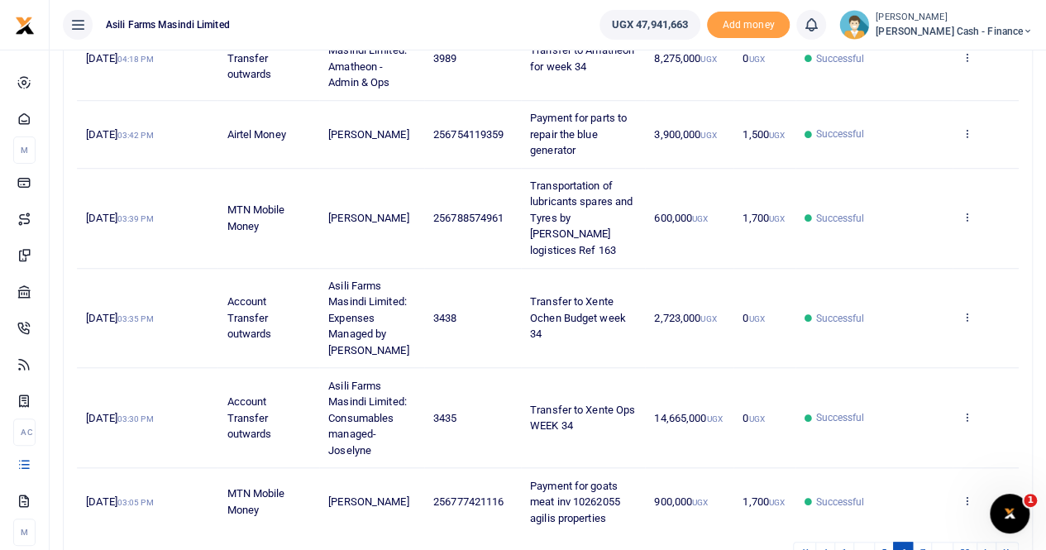
scroll to position [673, 0]
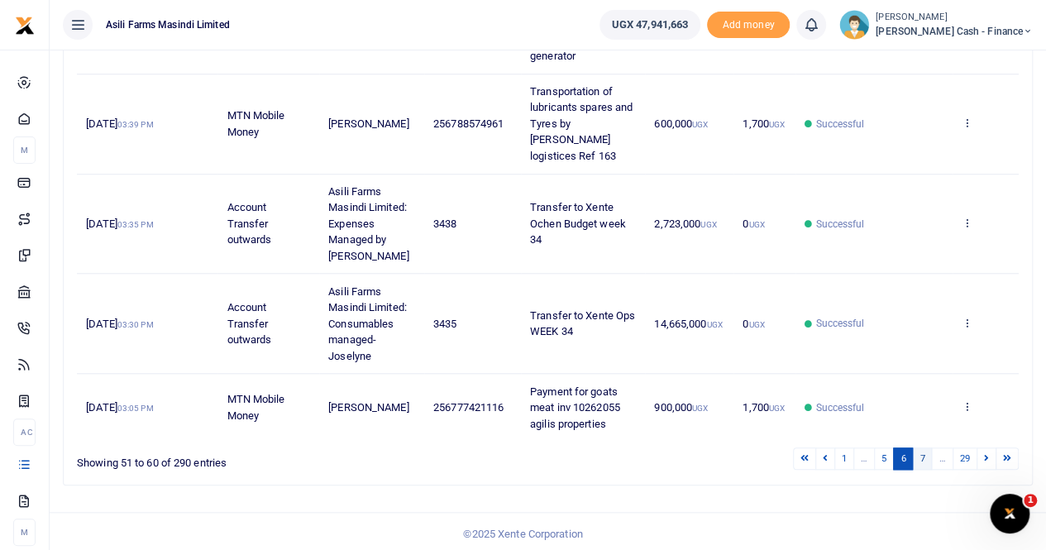
click at [926, 454] on link "7" at bounding box center [922, 458] width 20 height 22
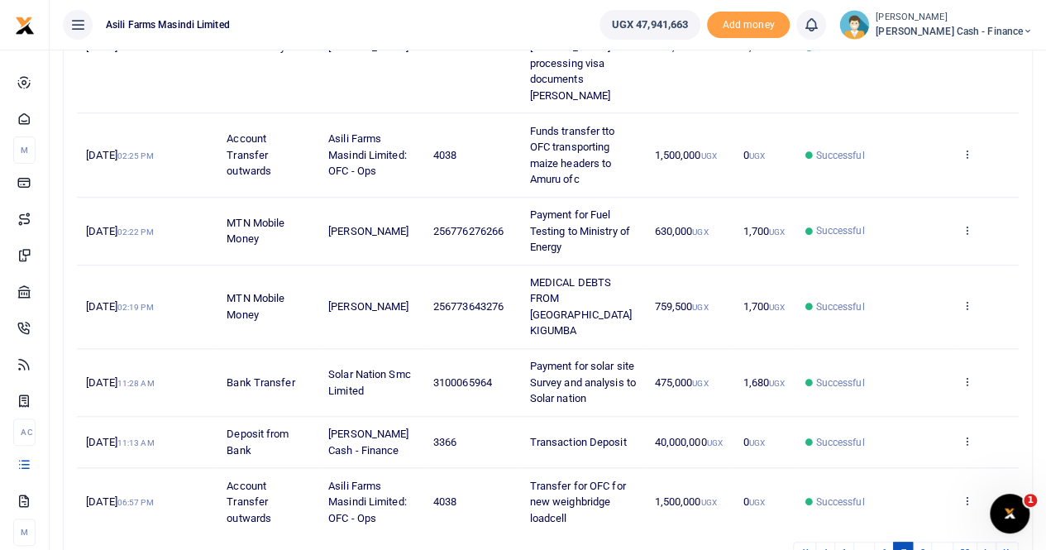
scroll to position [641, 0]
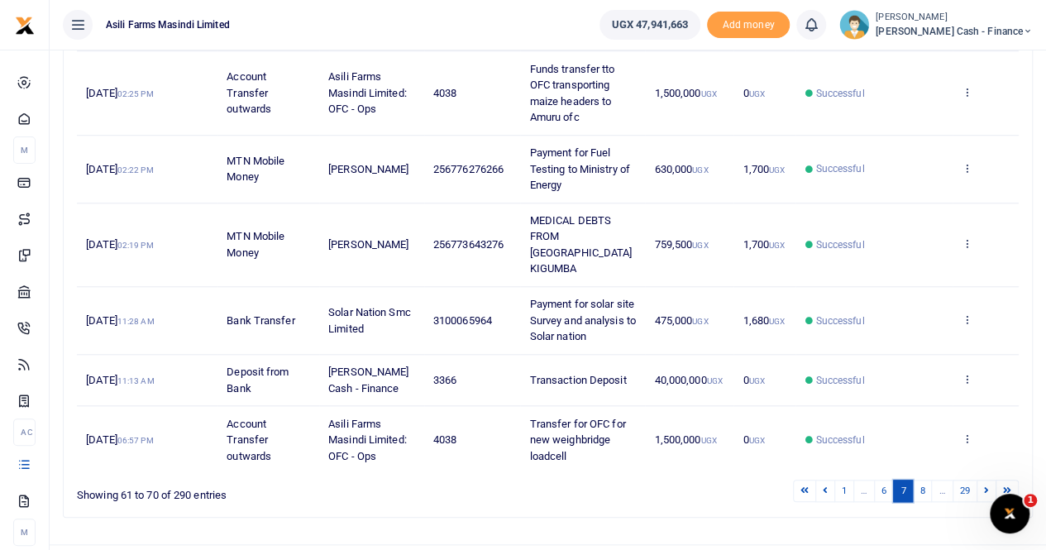
click at [902, 480] on link "7" at bounding box center [903, 491] width 20 height 22
click at [888, 480] on link "6" at bounding box center [884, 491] width 20 height 22
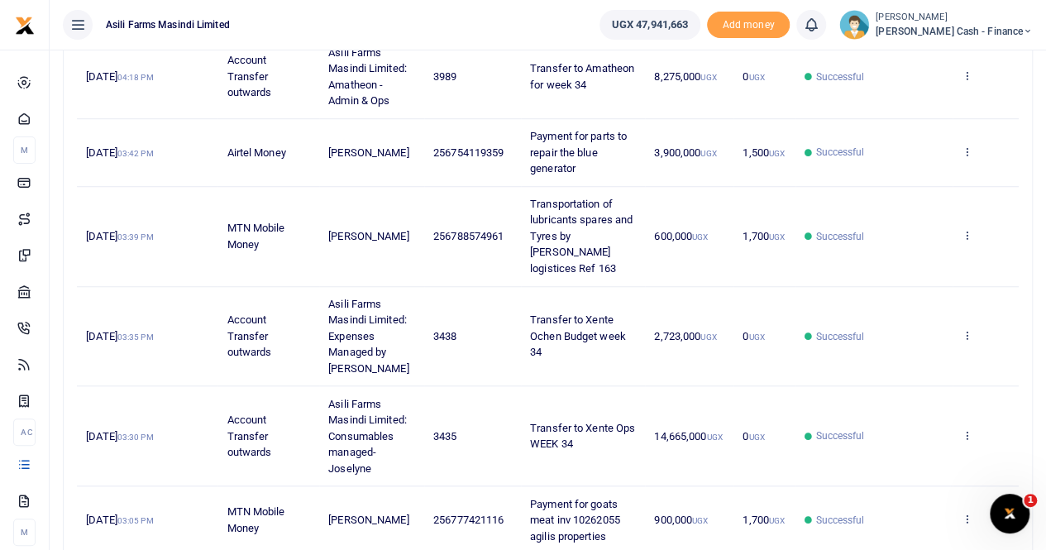
scroll to position [661, 0]
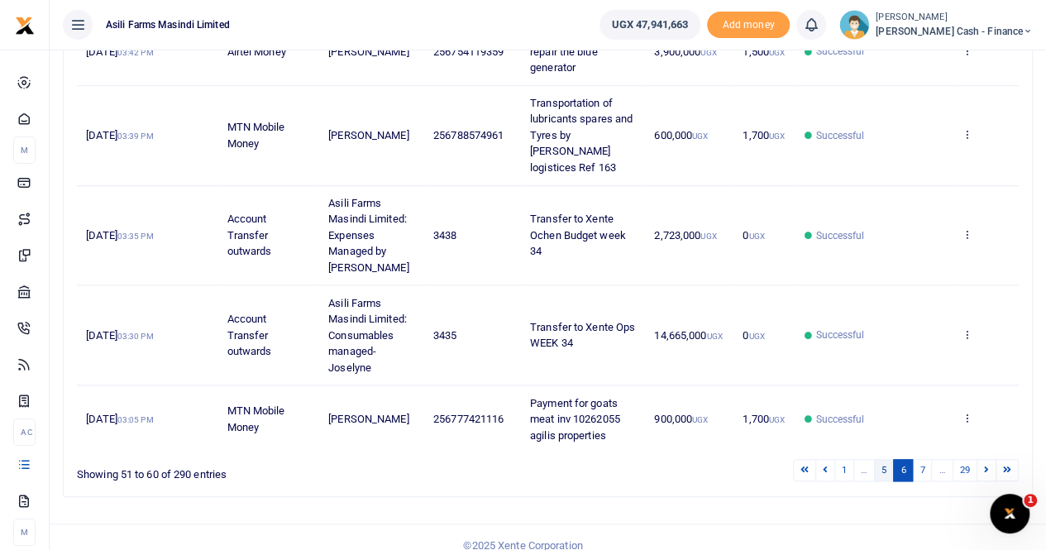
click at [885, 465] on link "5" at bounding box center [884, 470] width 20 height 22
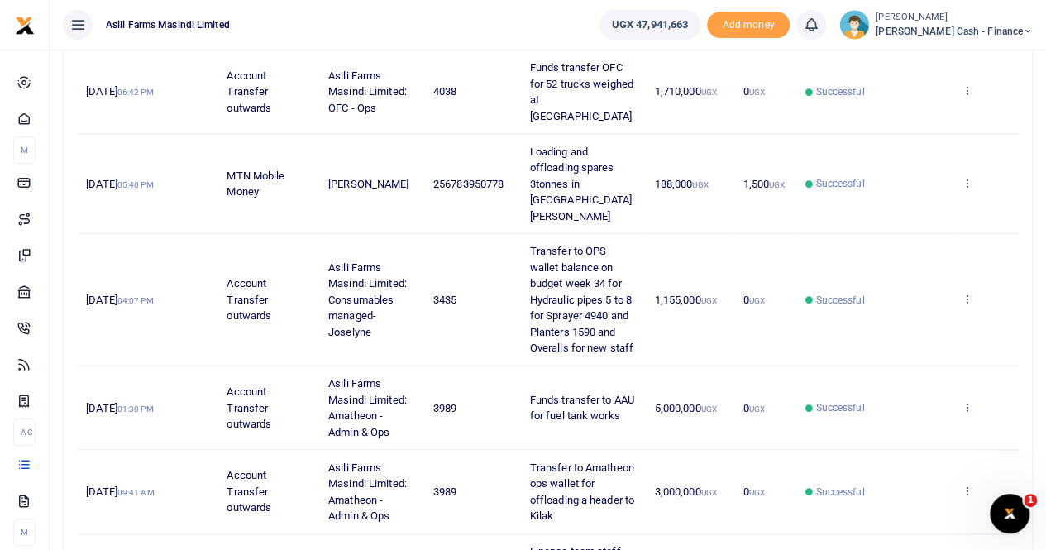
scroll to position [705, 0]
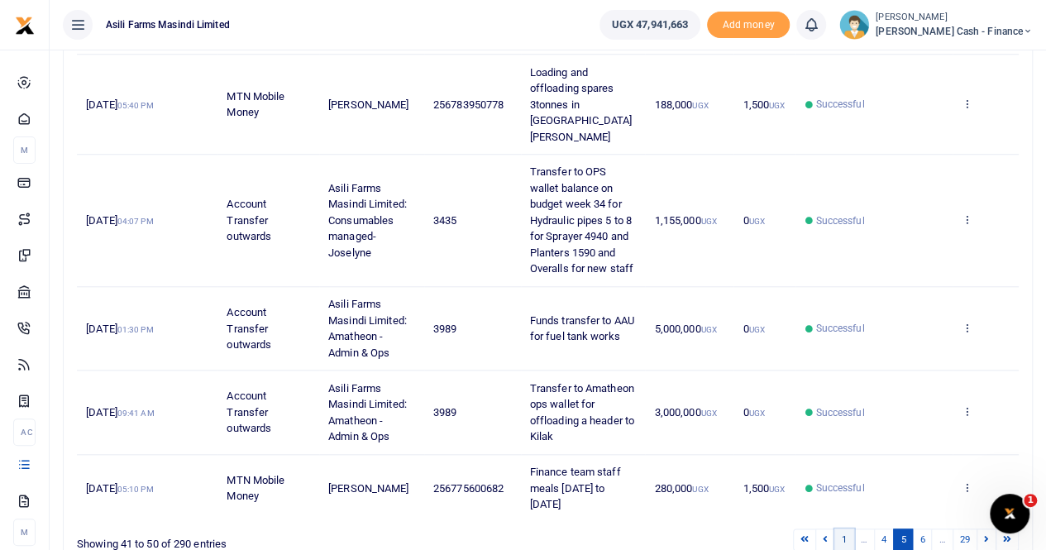
click at [847, 528] on link "1" at bounding box center [844, 539] width 20 height 22
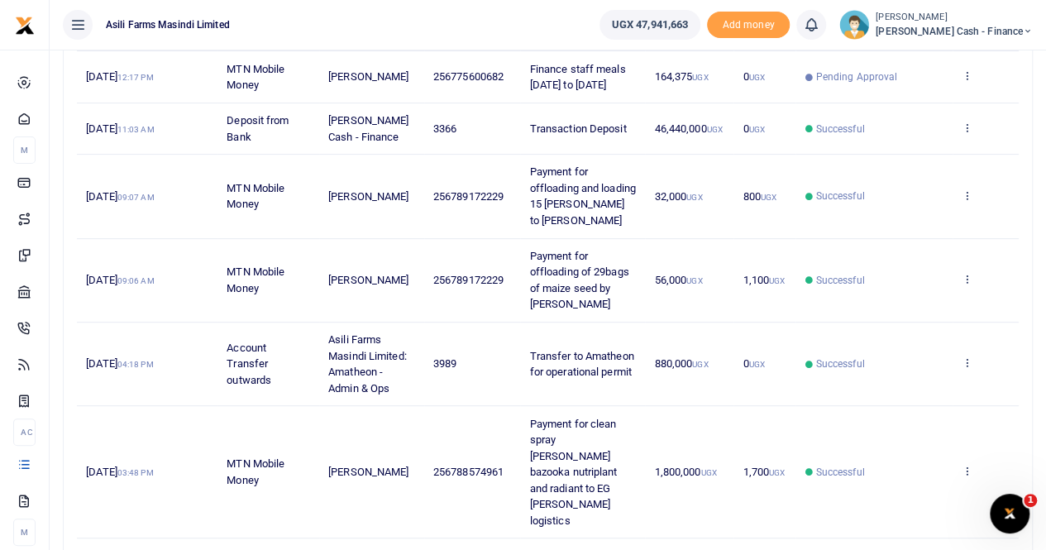
scroll to position [579, 0]
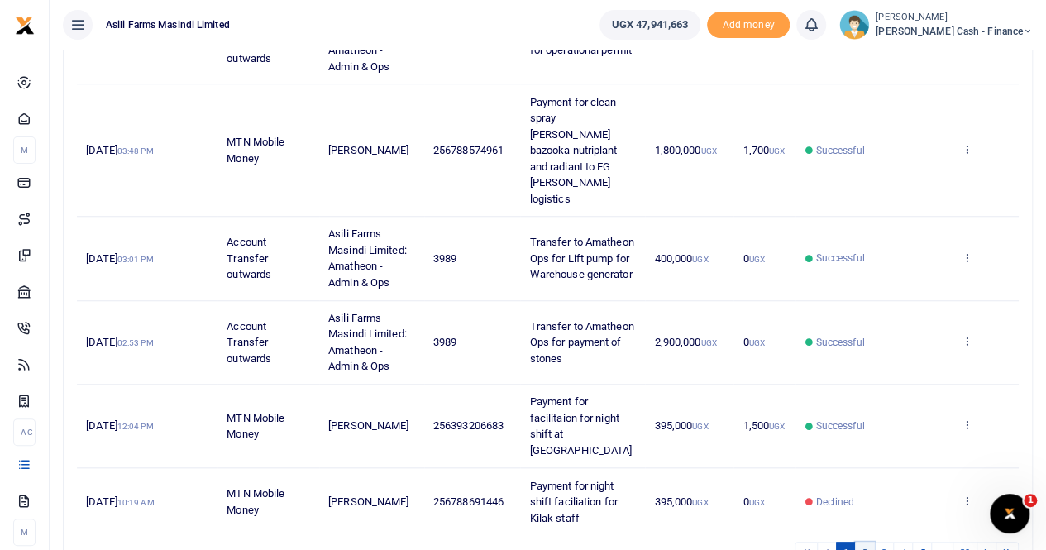
click at [868, 542] on link "2" at bounding box center [865, 553] width 20 height 22
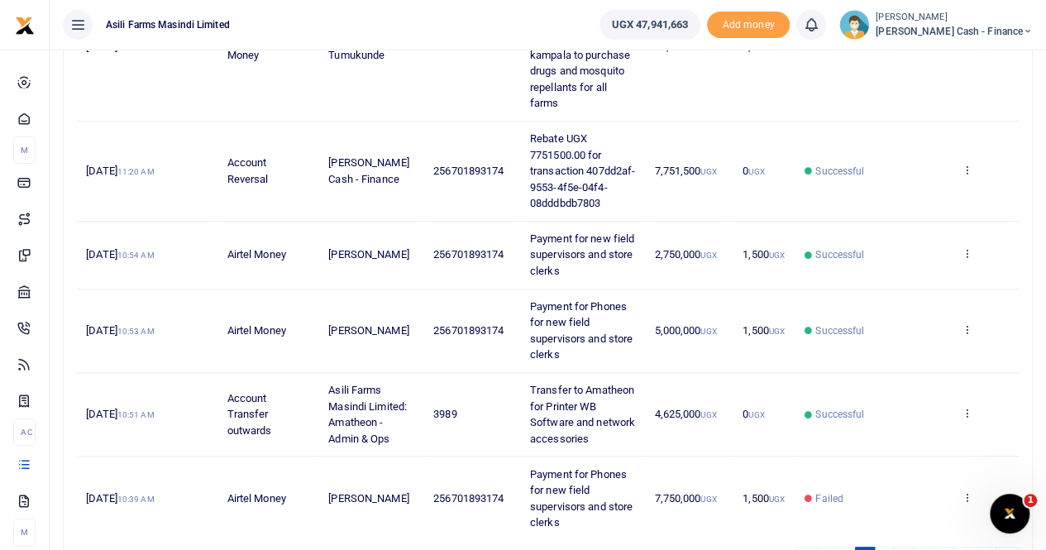
scroll to position [770, 0]
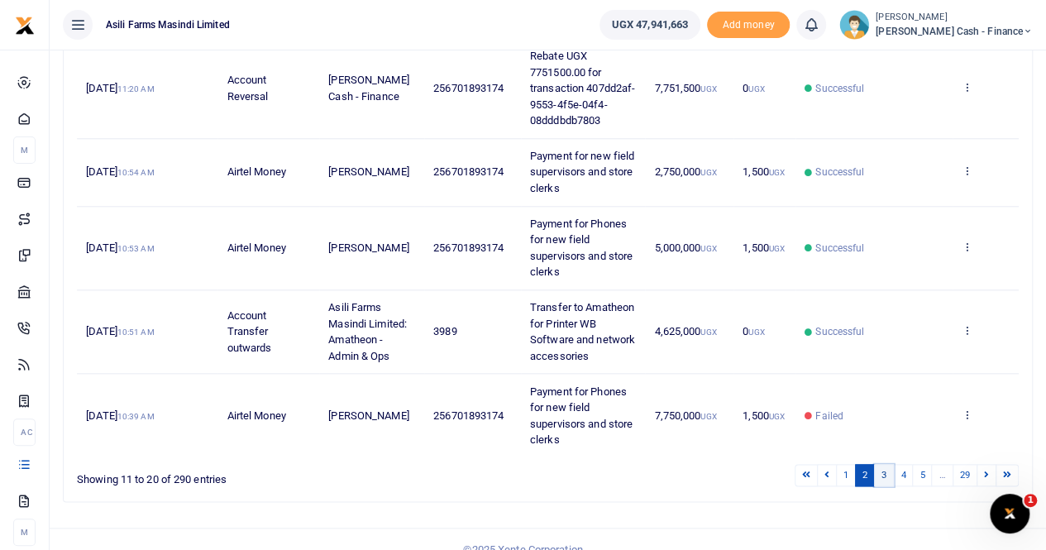
click at [890, 464] on link "3" at bounding box center [884, 475] width 20 height 22
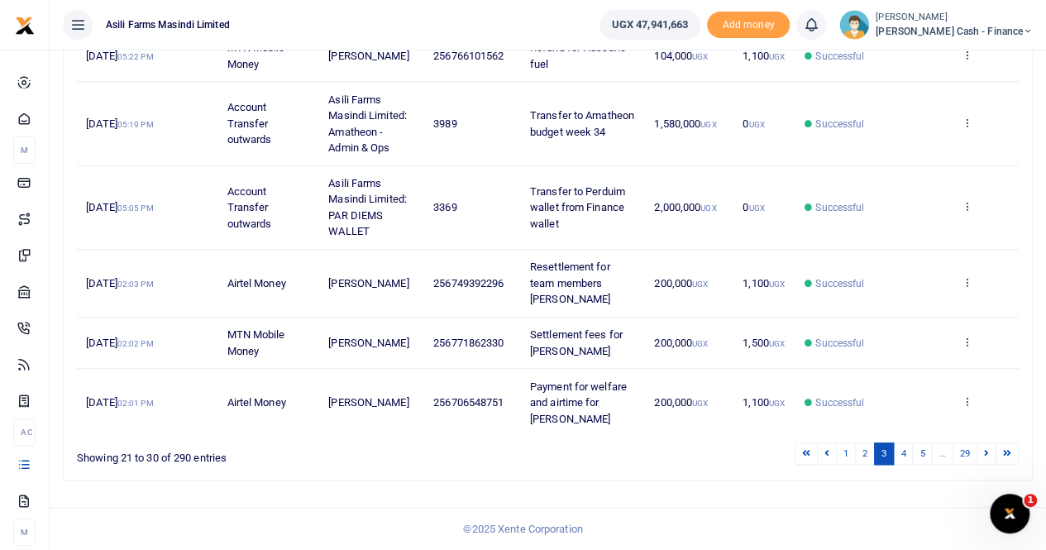
scroll to position [527, 0]
click at [908, 454] on link "4" at bounding box center [903, 453] width 20 height 22
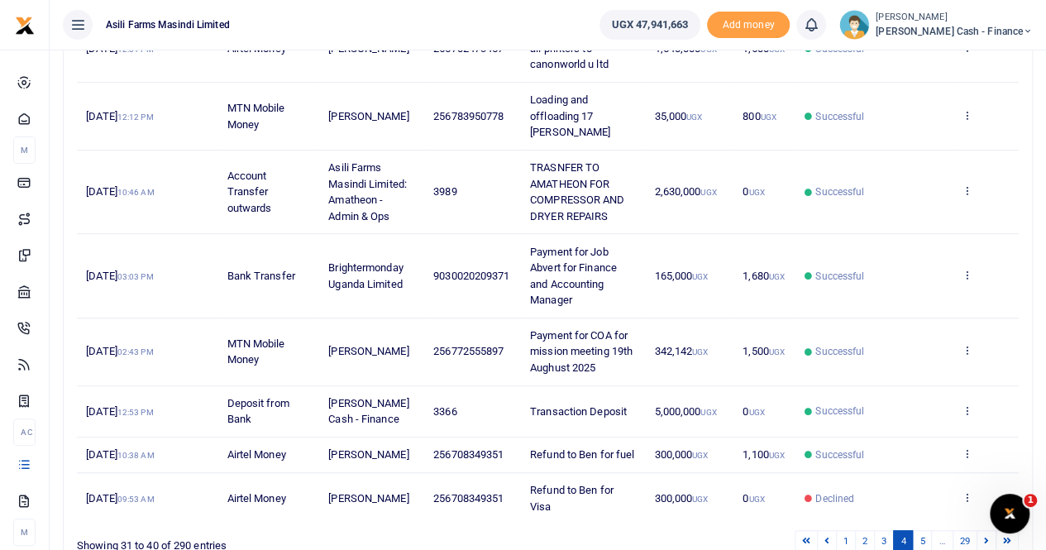
scroll to position [512, 0]
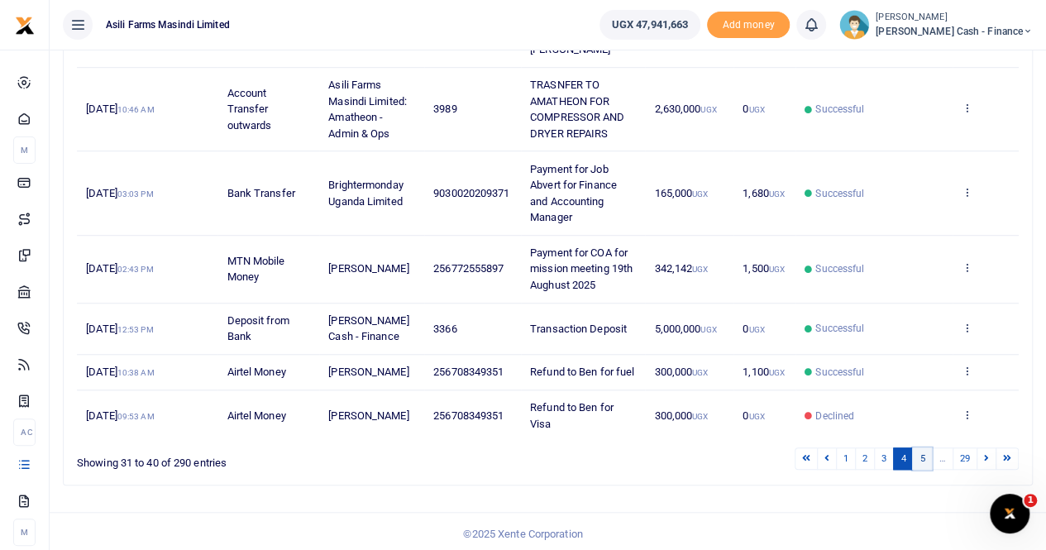
click at [922, 452] on link "5" at bounding box center [922, 458] width 20 height 22
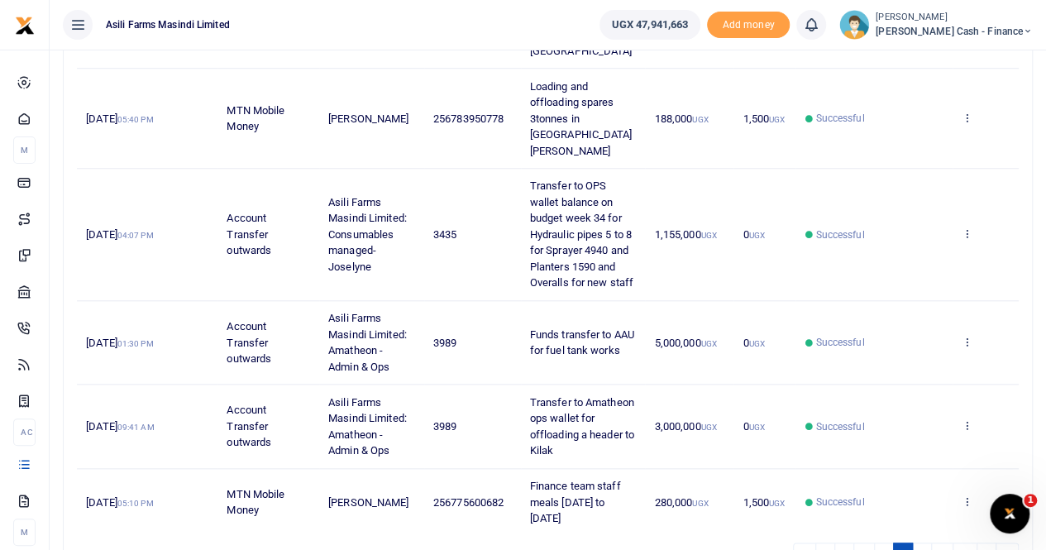
scroll to position [705, 0]
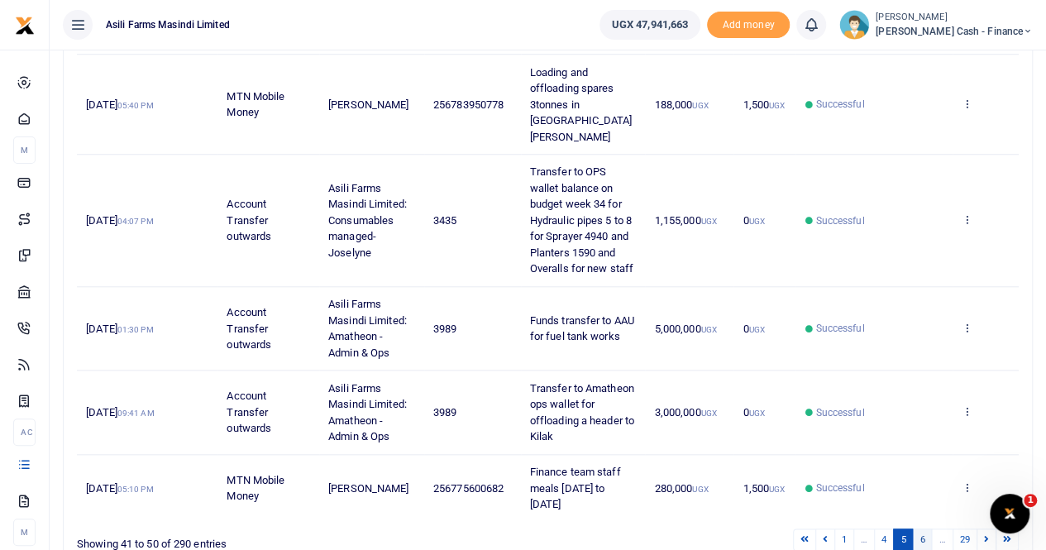
click at [927, 528] on link "6" at bounding box center [922, 539] width 20 height 22
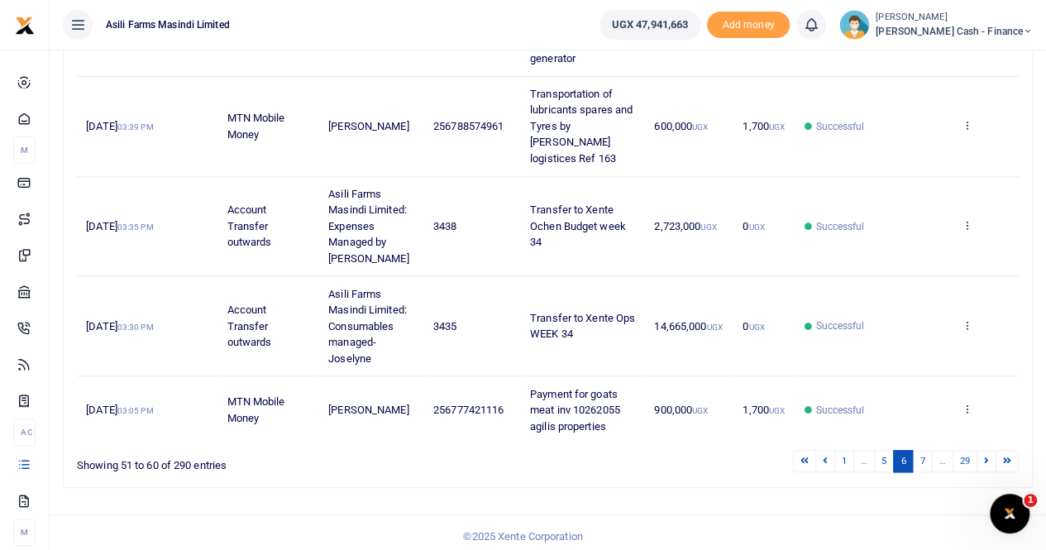
scroll to position [673, 0]
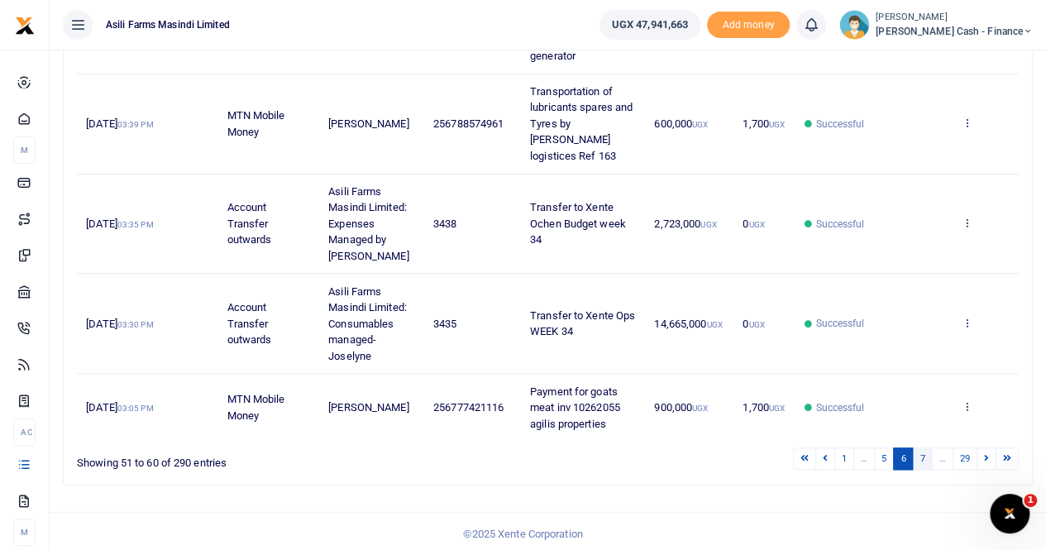
click at [921, 456] on link "7" at bounding box center [922, 458] width 20 height 22
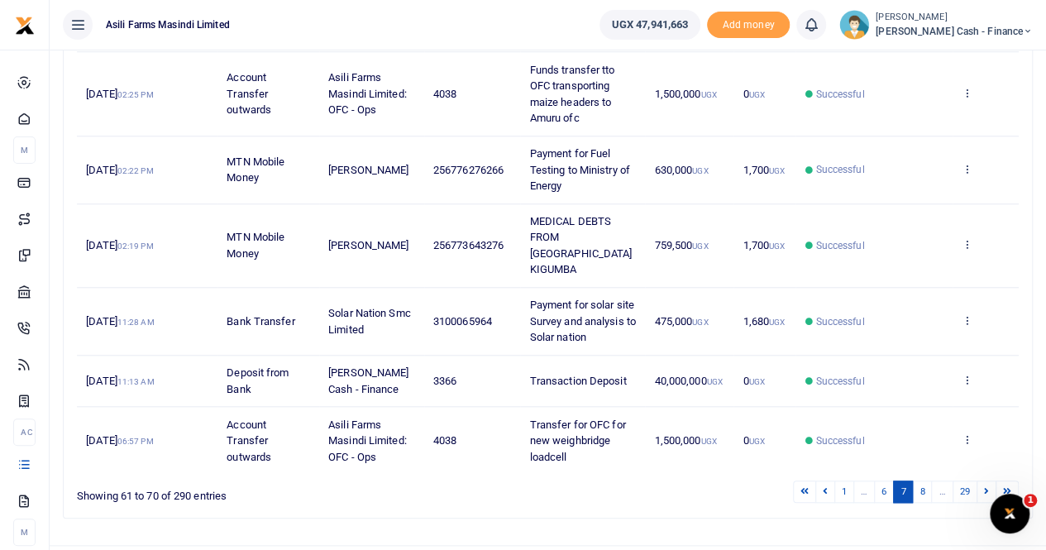
scroll to position [641, 0]
click at [923, 480] on link "8" at bounding box center [922, 491] width 20 height 22
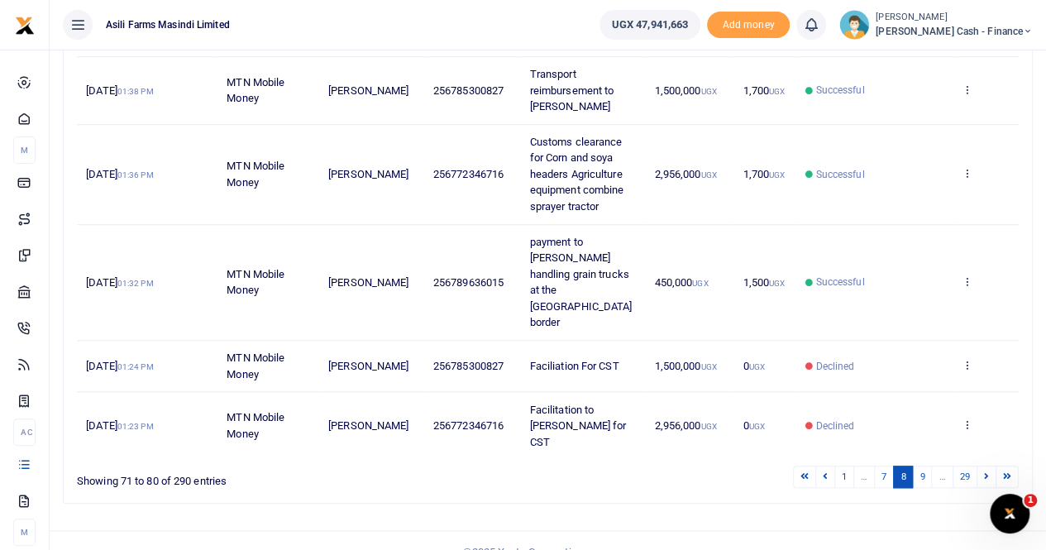
scroll to position [592, 0]
click at [928, 464] on link "9" at bounding box center [922, 475] width 20 height 22
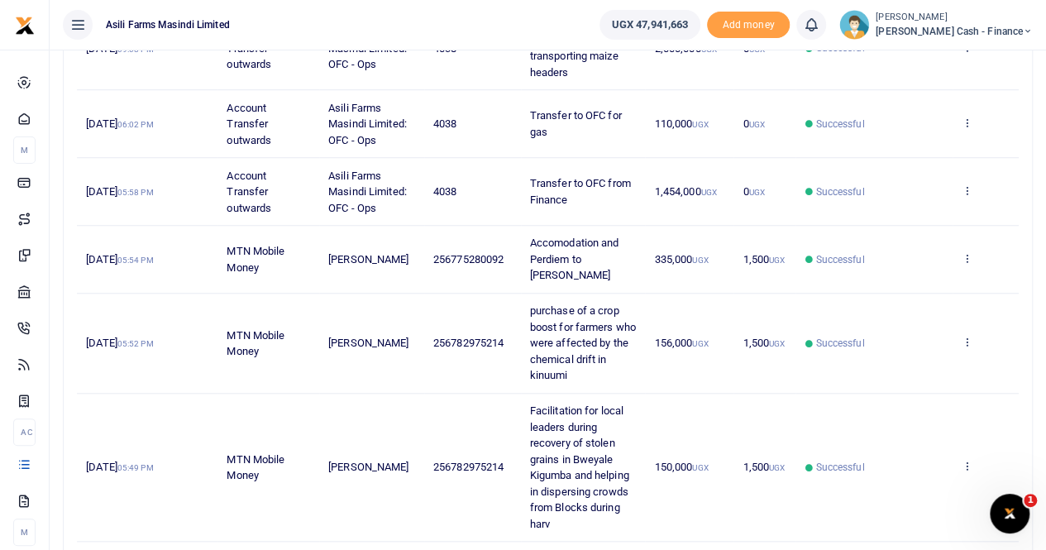
scroll to position [754, 0]
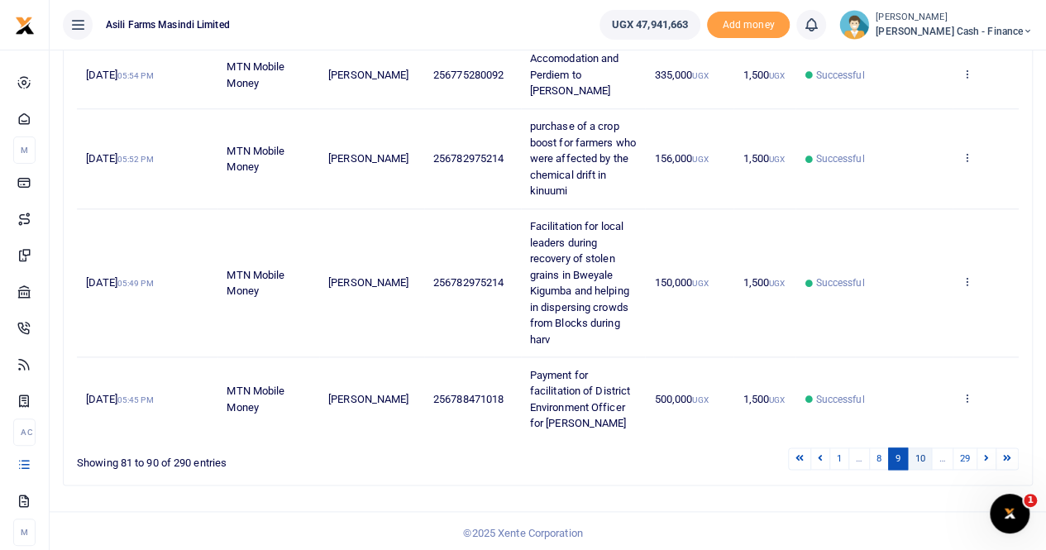
click at [916, 449] on link "10" at bounding box center [919, 458] width 25 height 22
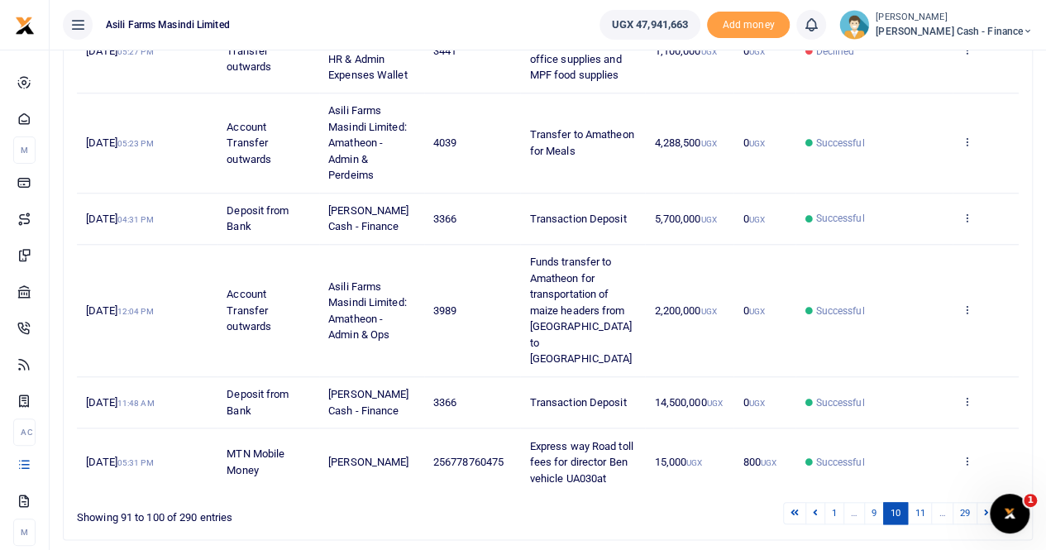
scroll to position [656, 0]
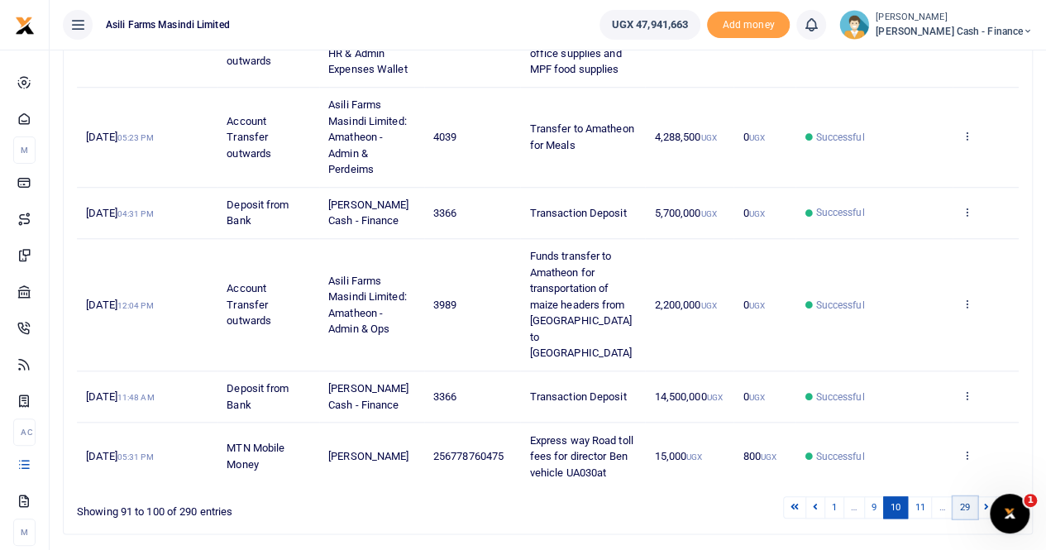
click at [958, 496] on link "29" at bounding box center [964, 507] width 25 height 22
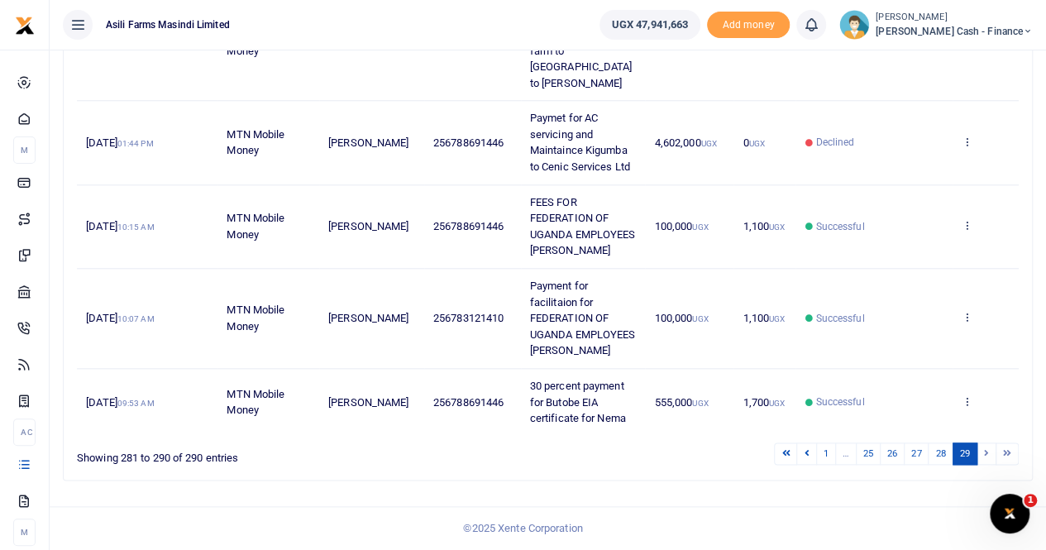
scroll to position [785, 0]
click at [947, 451] on link "28" at bounding box center [940, 453] width 25 height 22
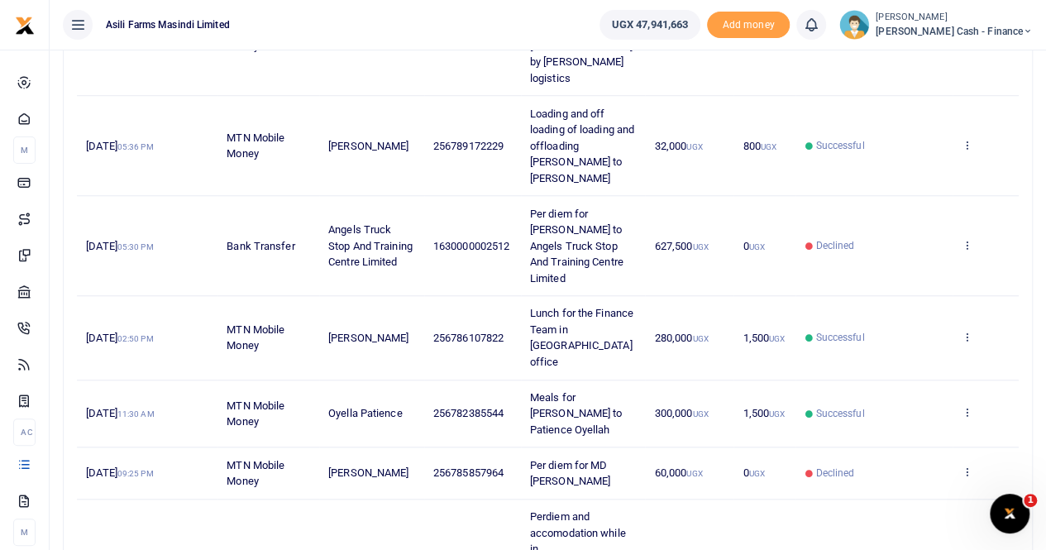
scroll to position [673, 0]
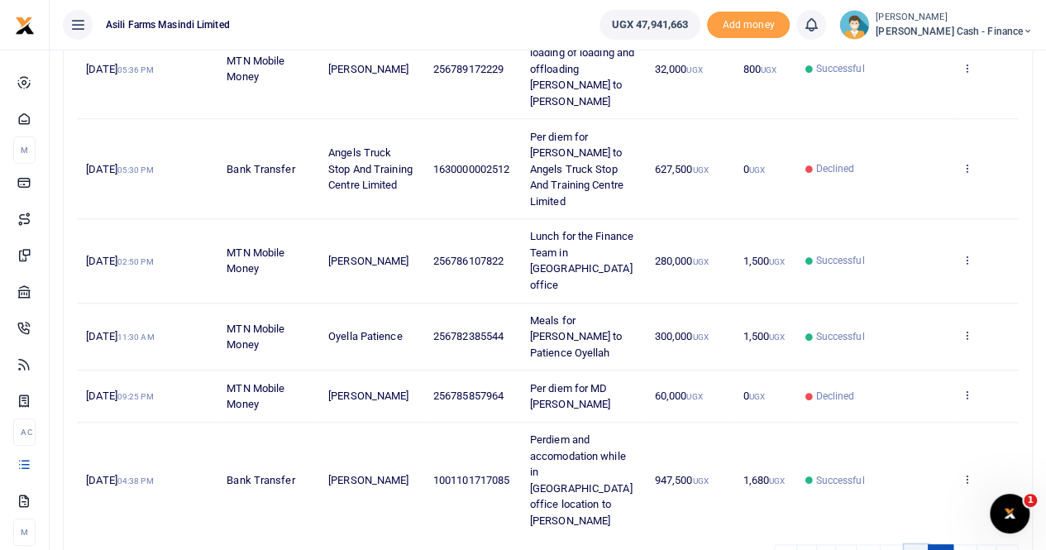
click at [922, 544] on link "27" at bounding box center [916, 555] width 25 height 22
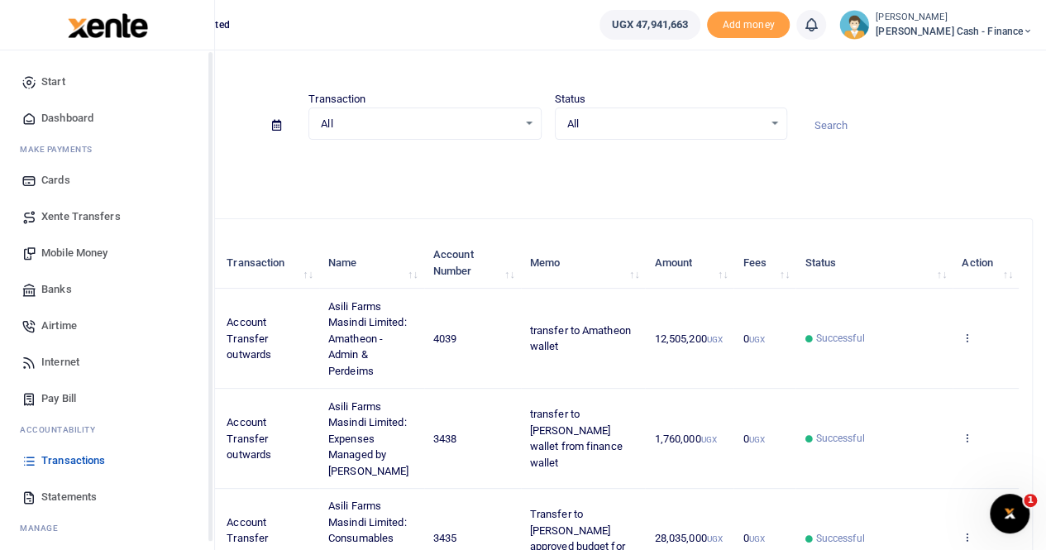
scroll to position [0, 0]
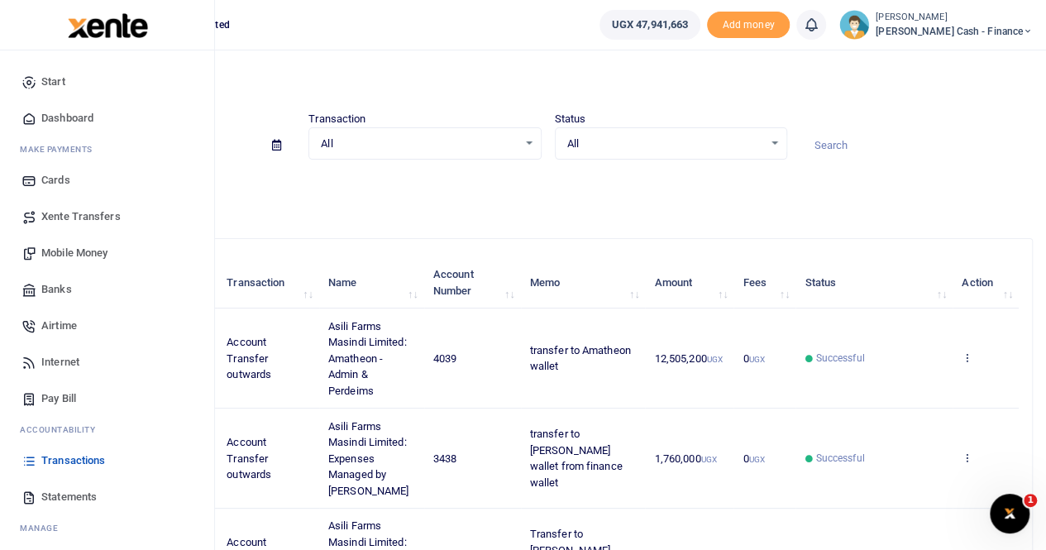
click at [80, 250] on span "Mobile Money" at bounding box center [74, 253] width 66 height 17
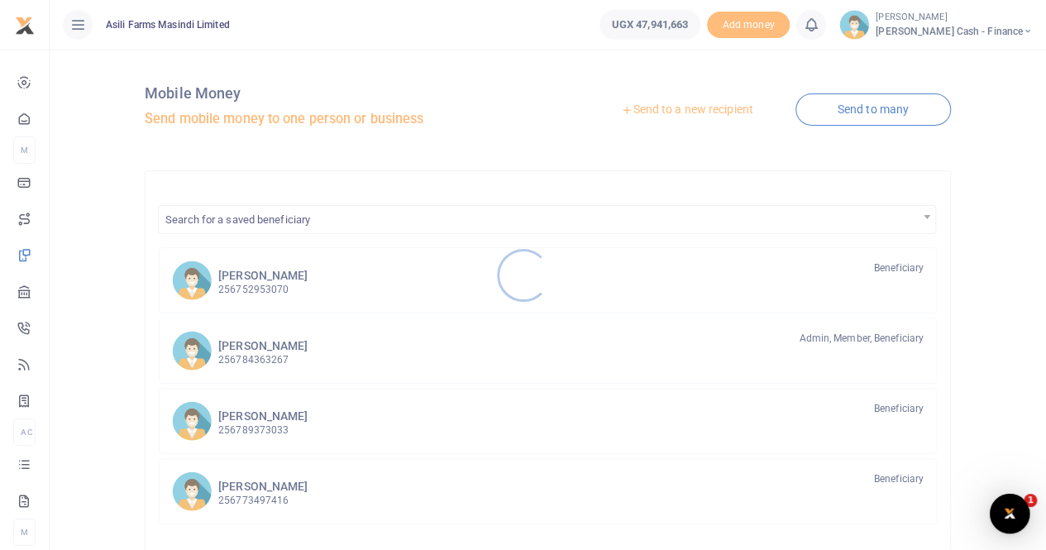
click at [673, 106] on div at bounding box center [523, 275] width 1046 height 550
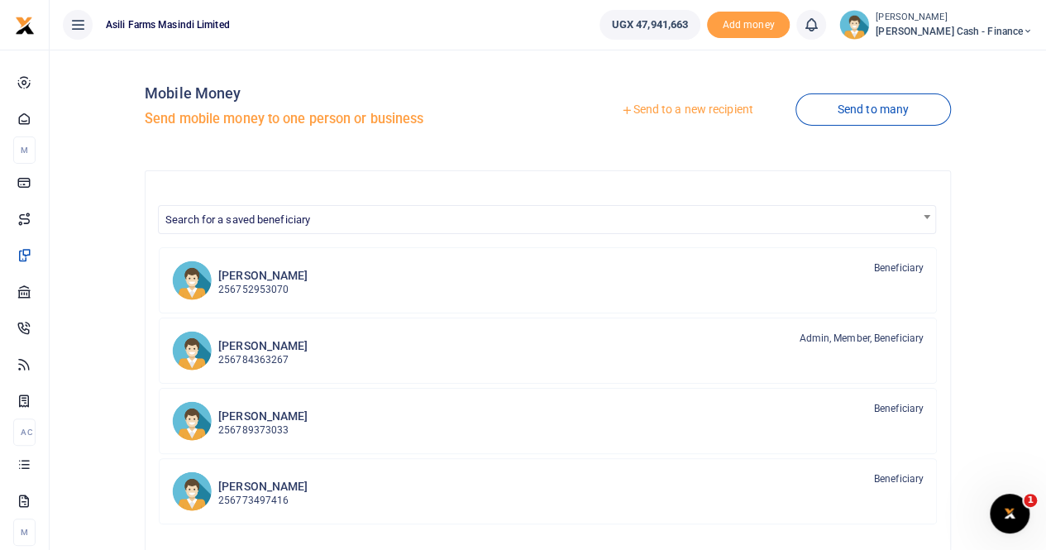
click at [670, 110] on link "Send to a new recipient" at bounding box center [687, 110] width 216 height 30
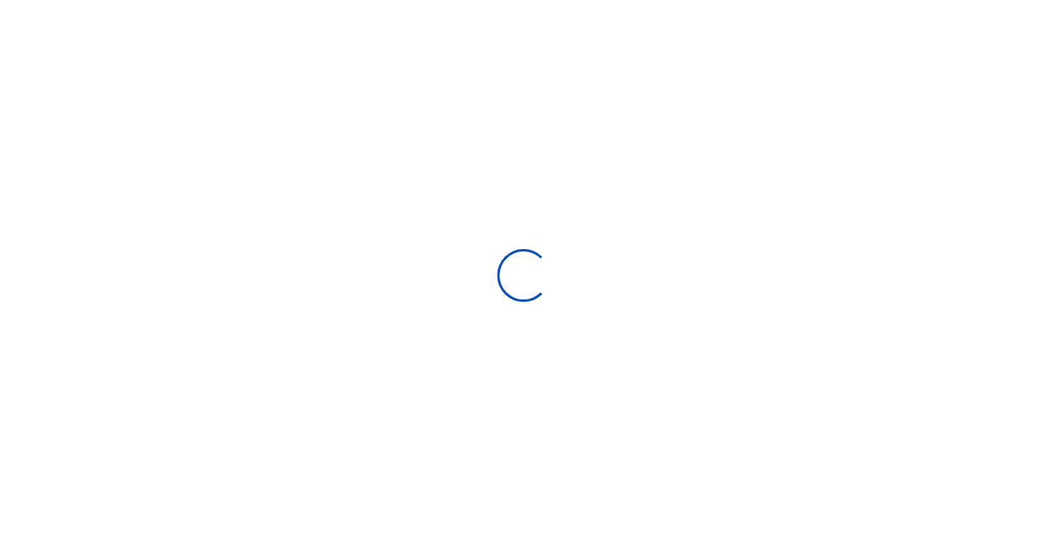
select select "Loading bundles"
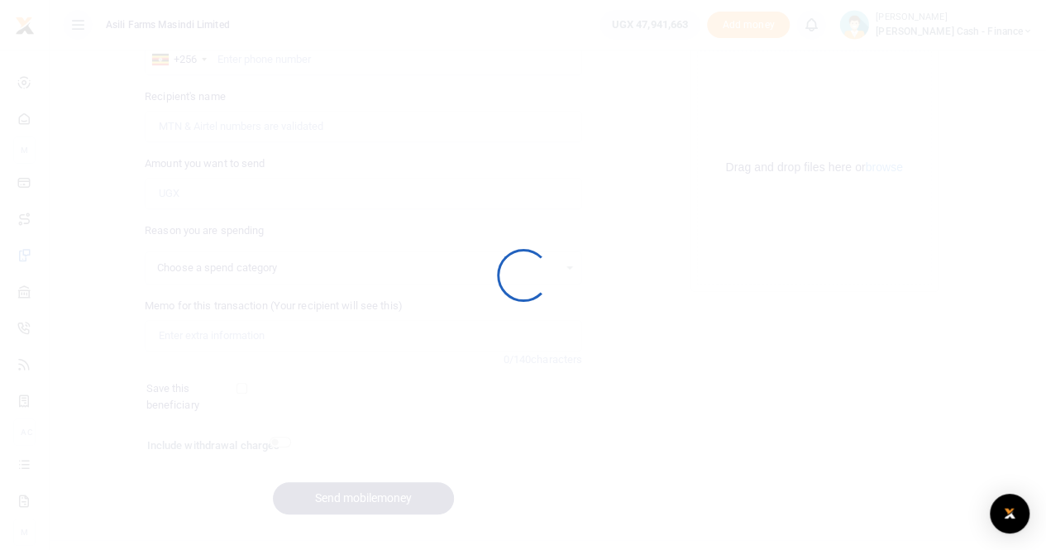
select select
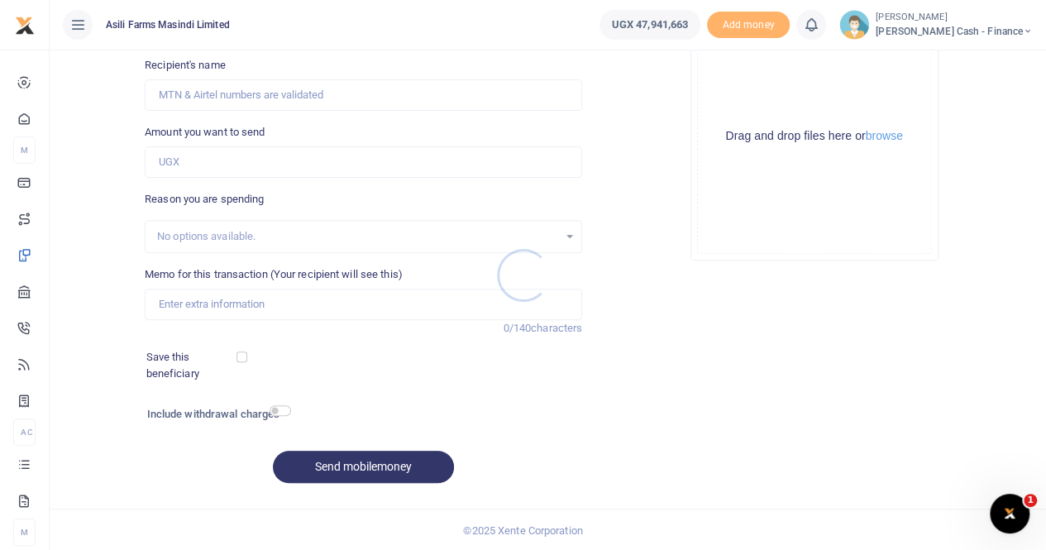
click at [200, 300] on div at bounding box center [523, 275] width 1046 height 550
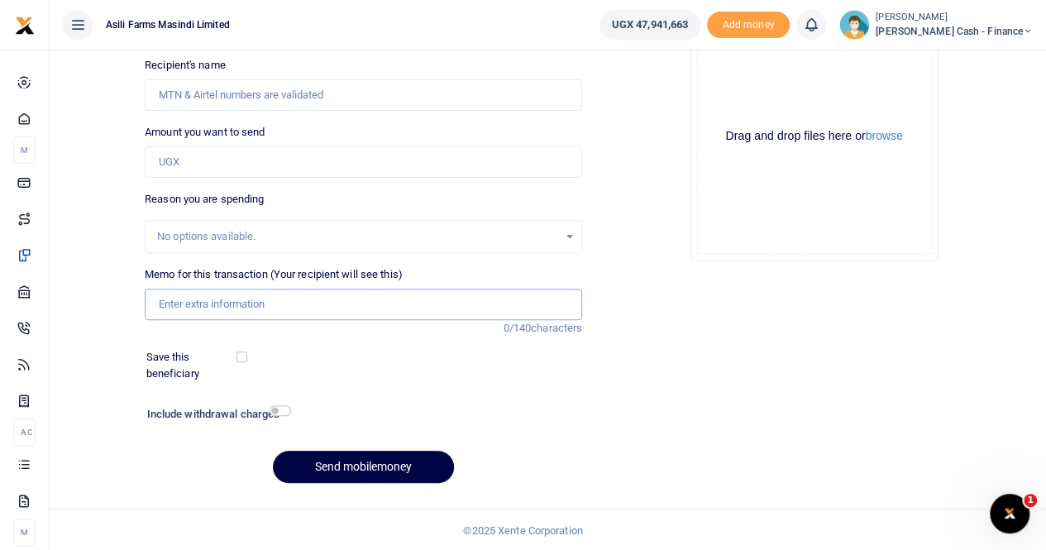
click at [188, 299] on input "Memo for this transaction (Your recipient will see this)" at bounding box center [363, 304] width 437 height 31
paste input "acilitation for meetings between the community and CAO in Masindi"
click at [157, 302] on input "acilitation for meetings between the community and CAO in Masindi" at bounding box center [363, 304] width 437 height 31
drag, startPoint x: 160, startPoint y: 303, endPoint x: 239, endPoint y: 313, distance: 80.1
click at [160, 302] on input "Facilitation for meetings between the community and CAO in Masindi" at bounding box center [363, 304] width 437 height 31
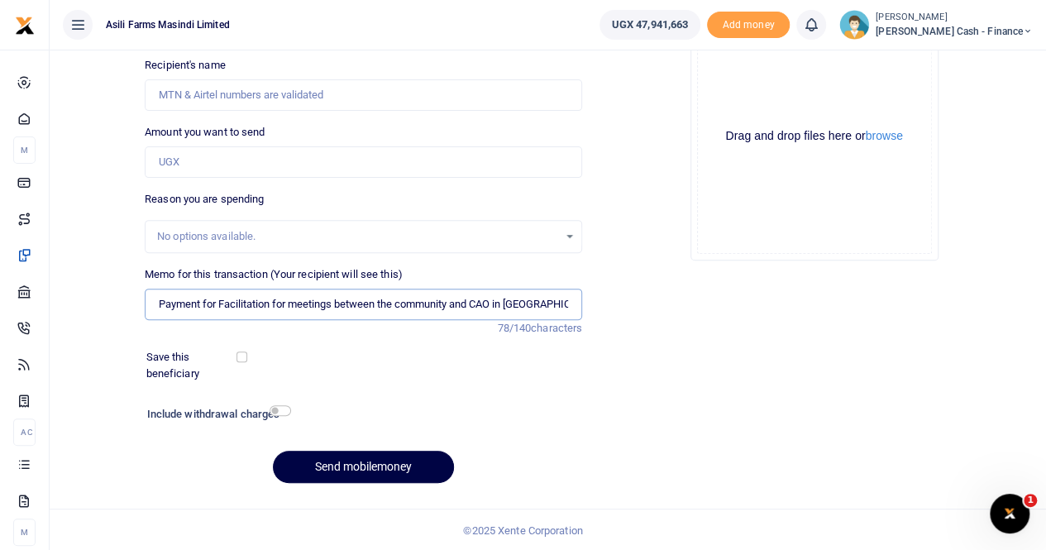
click at [226, 302] on input "Payment for Facilitation for meetings between the community and CAO in Masindi" at bounding box center [363, 304] width 437 height 31
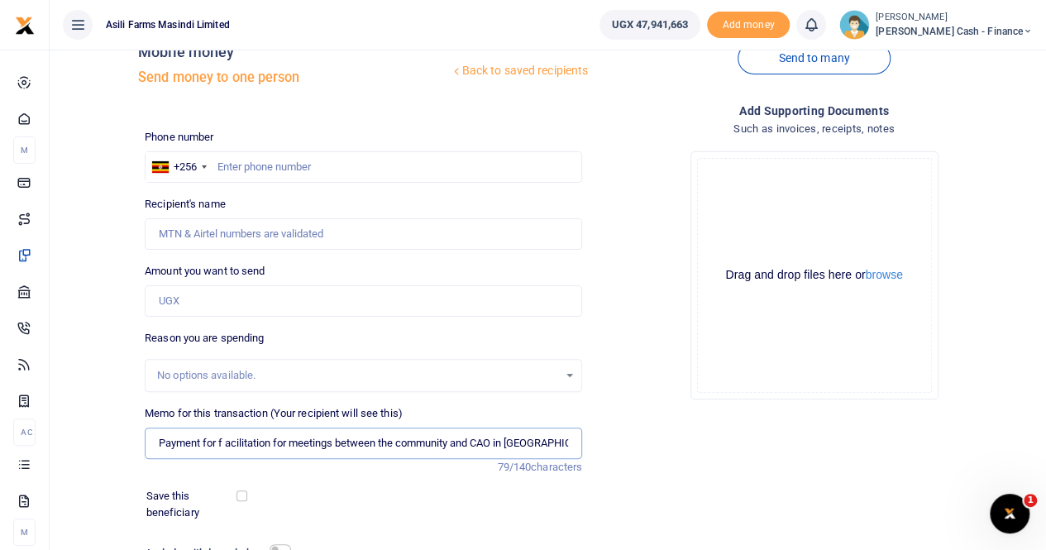
scroll to position [15, 0]
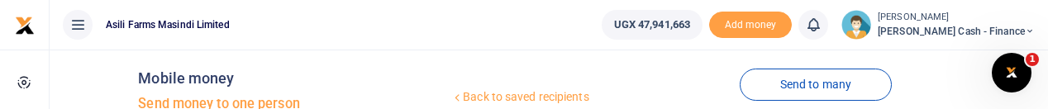
type input "Payment for f acilitation for meetings between the community and CAO in Masindi"
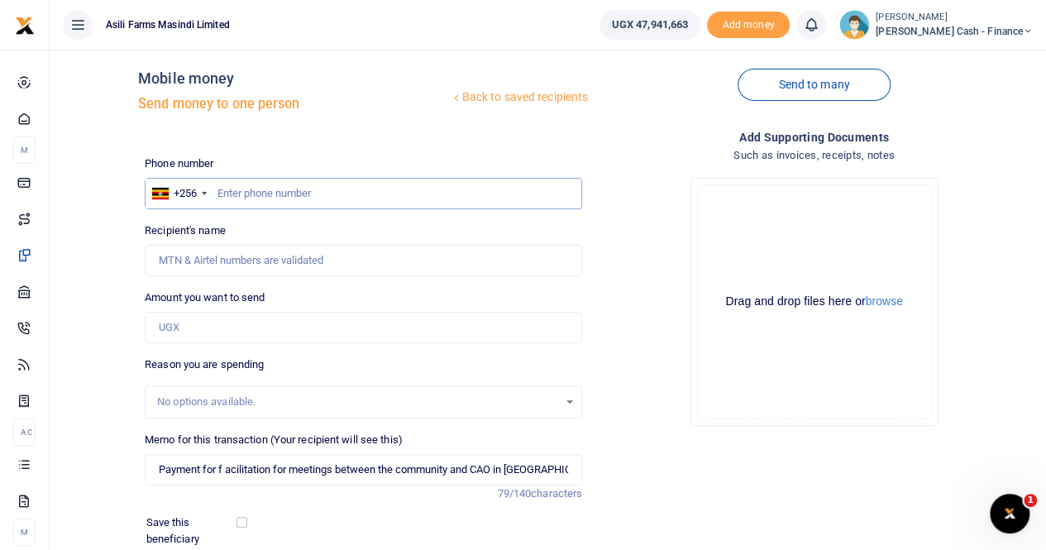
click at [225, 186] on input "text" at bounding box center [363, 193] width 437 height 31
paste input "0772555897"
type input "0772555897"
type input "Emmanuel Onyango"
type input "0772555897"
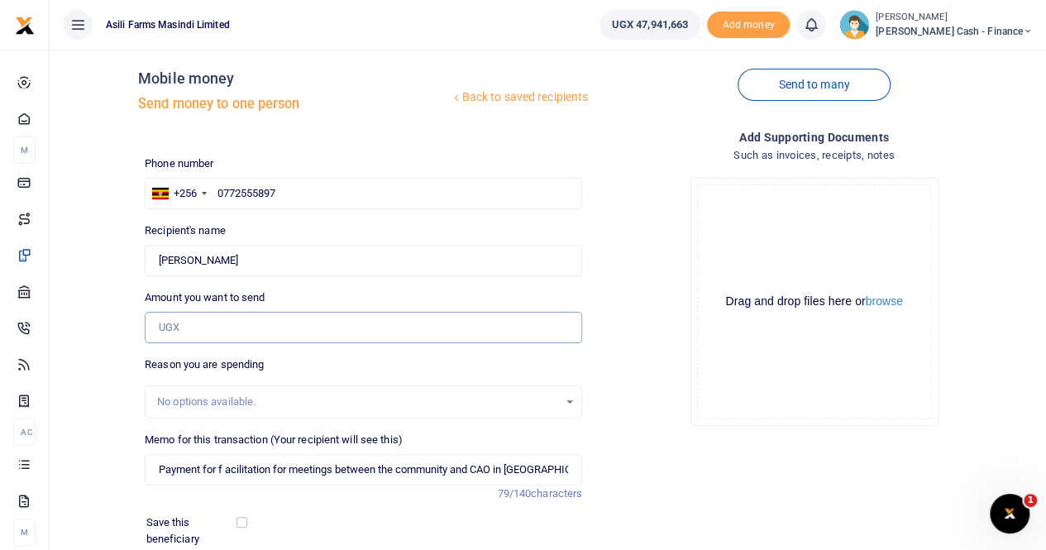
click at [207, 330] on input "Amount you want to send" at bounding box center [363, 327] width 437 height 31
type input "380,000"
drag, startPoint x: 384, startPoint y: 402, endPoint x: 393, endPoint y: 403, distance: 9.2
click at [386, 402] on div "No options available." at bounding box center [357, 402] width 401 height 17
click at [892, 301] on button "browse" at bounding box center [884, 301] width 37 height 12
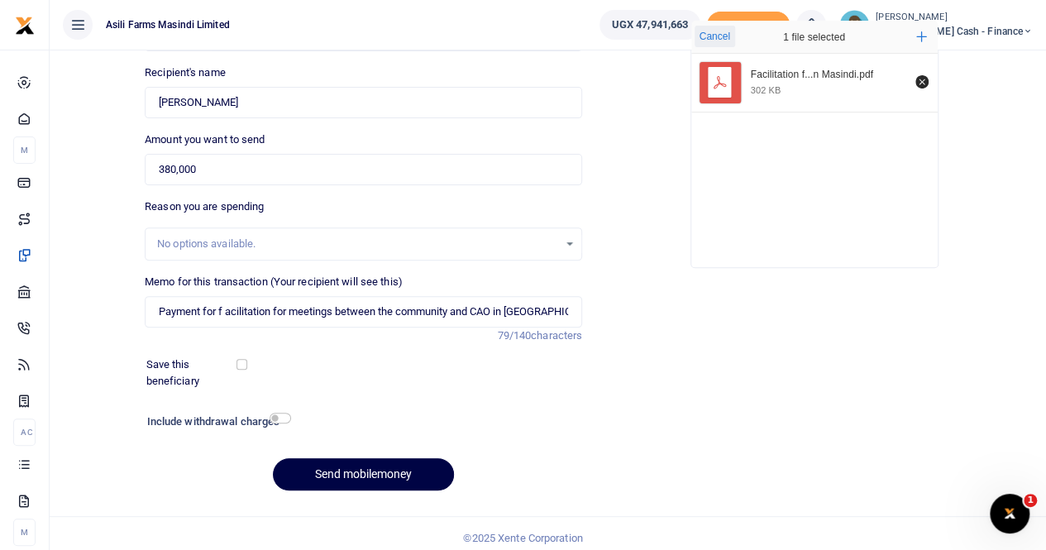
scroll to position [180, 0]
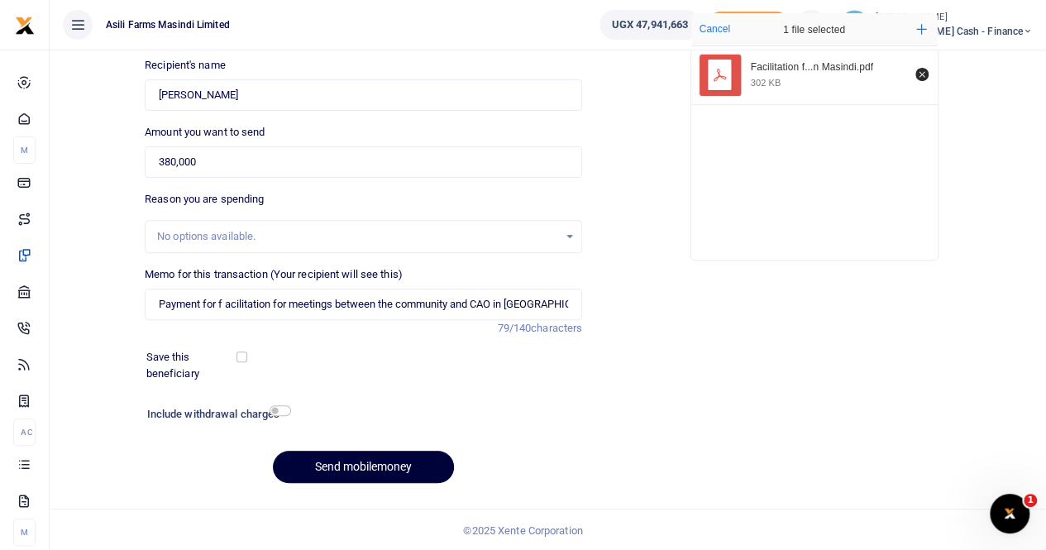
click at [342, 465] on button "Send mobilemoney" at bounding box center [363, 467] width 181 height 32
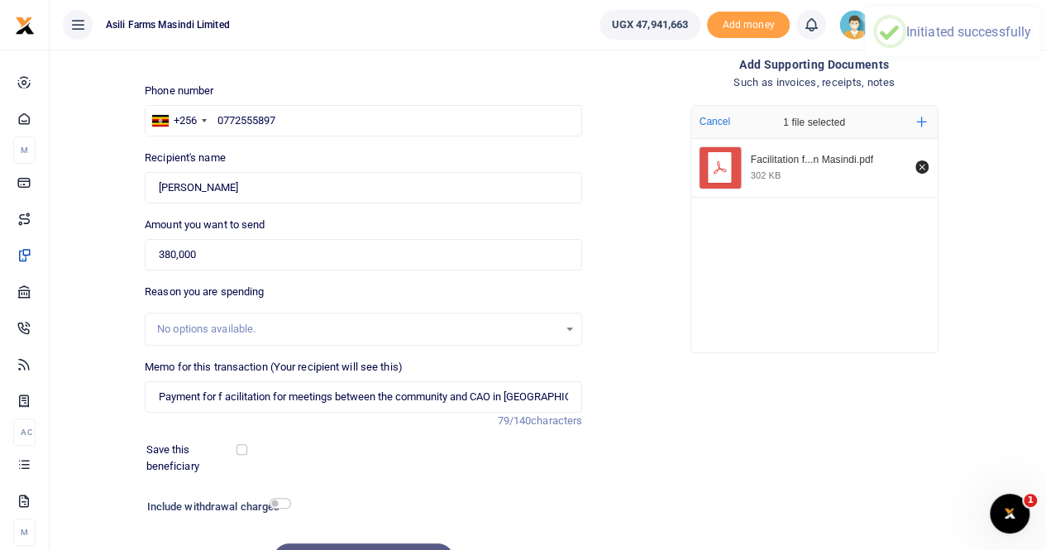
scroll to position [0, 0]
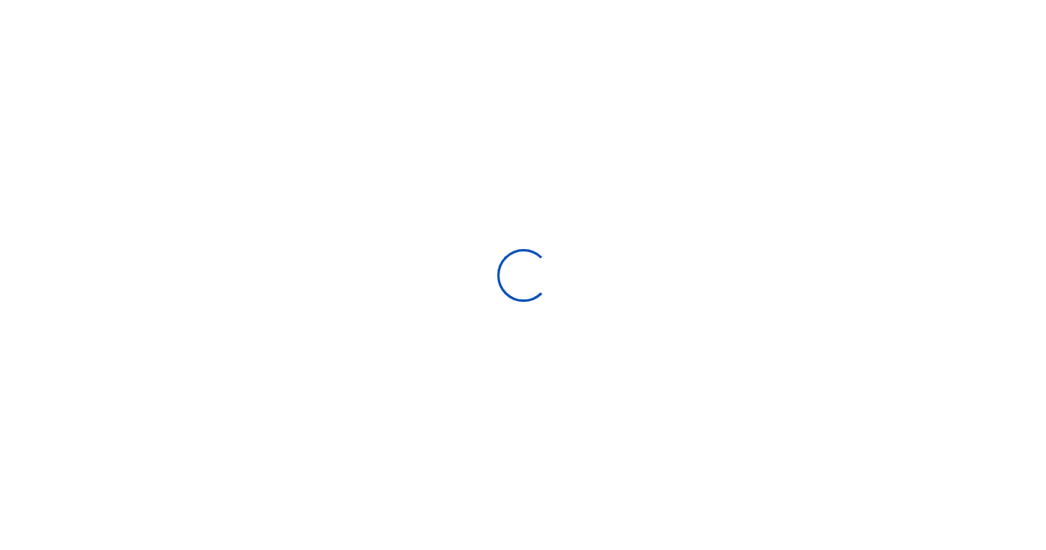
select select
